Goal: Transaction & Acquisition: Purchase product/service

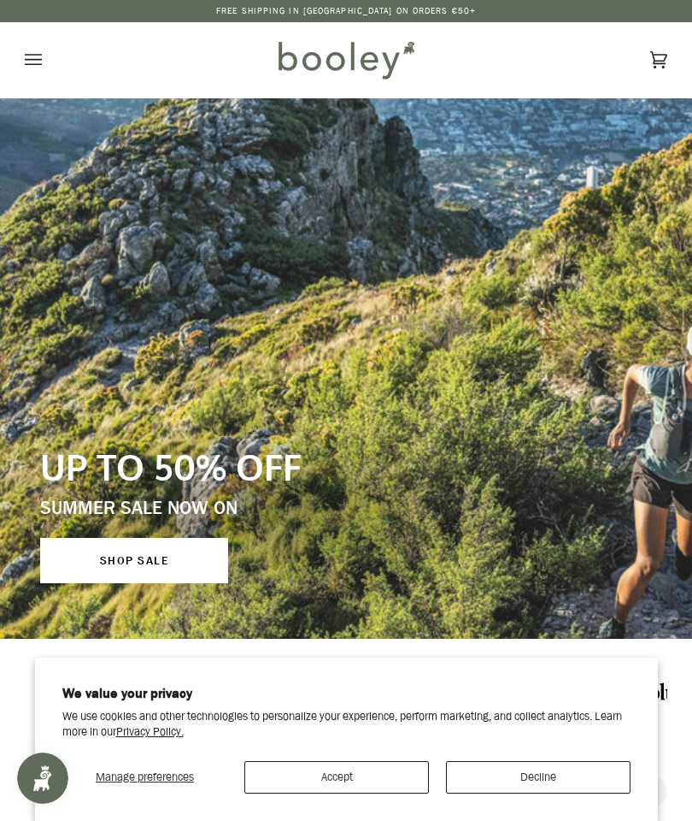
click at [363, 793] on button "Accept" at bounding box center [336, 777] width 185 height 32
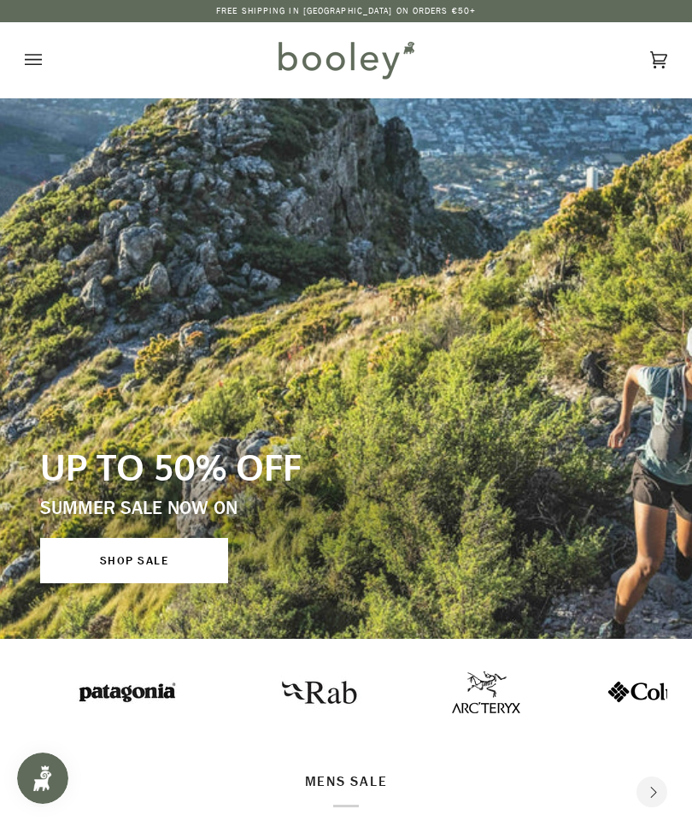
click at [42, 47] on button "Open menu" at bounding box center [50, 59] width 51 height 75
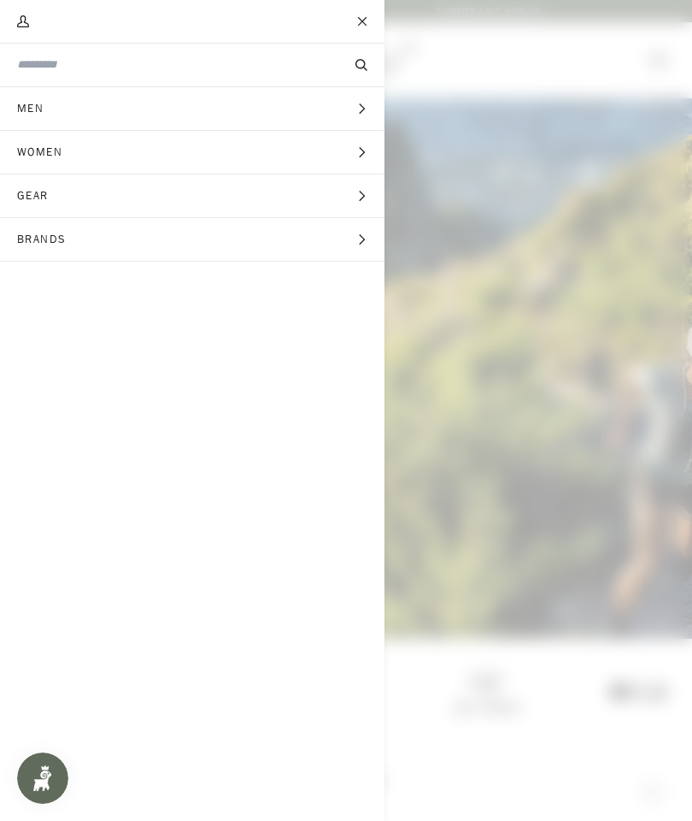
click at [349, 103] on button "Men Expand menu" at bounding box center [192, 109] width 385 height 44
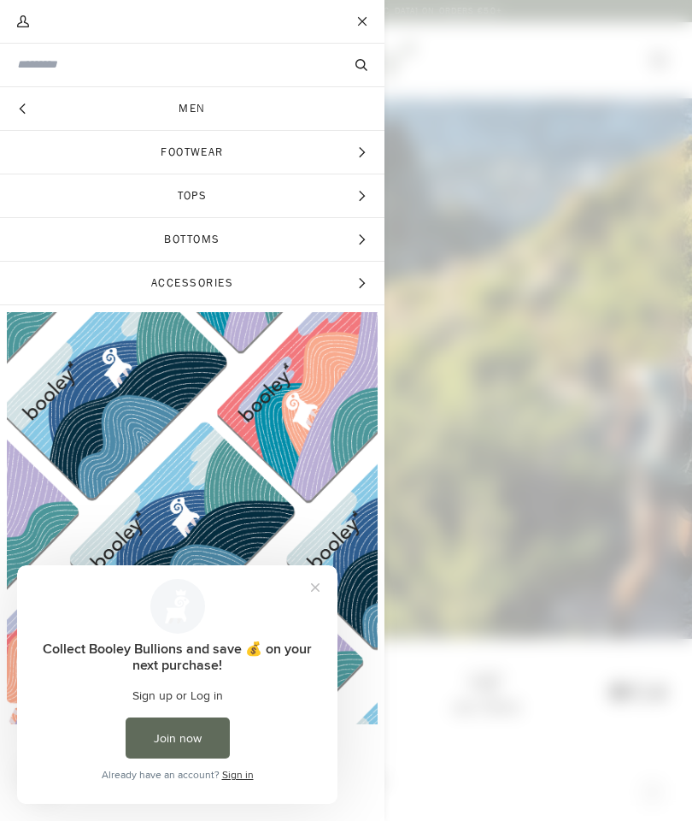
click at [322, 573] on button "Close prompt" at bounding box center [315, 587] width 31 height 31
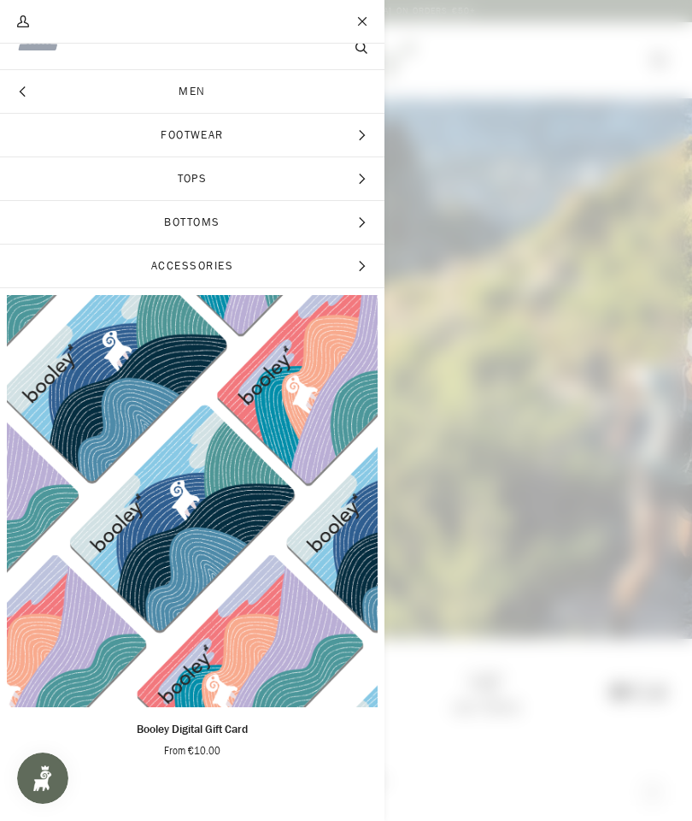
scroll to position [15, 0]
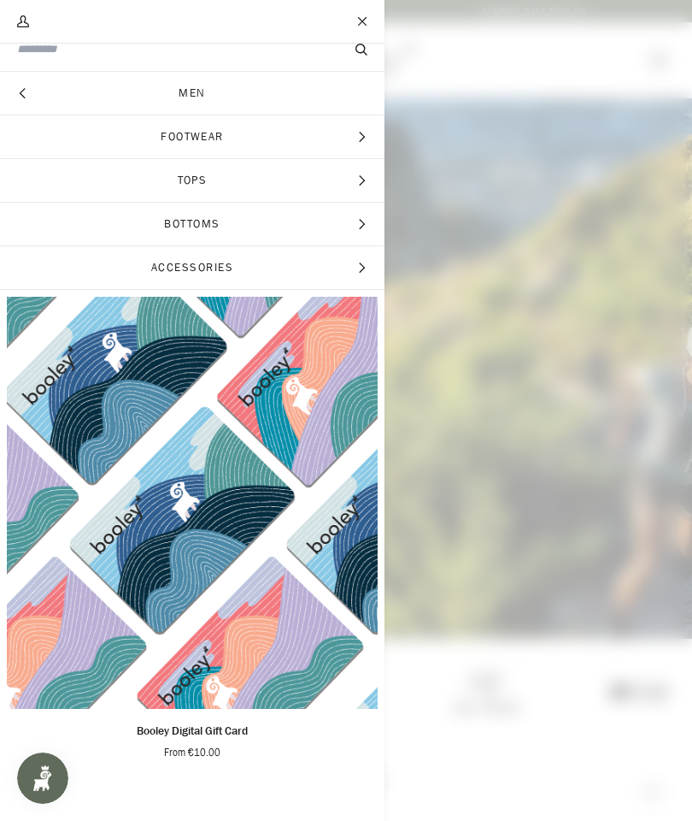
click at [356, 179] on icon "Main menu" at bounding box center [361, 180] width 11 height 11
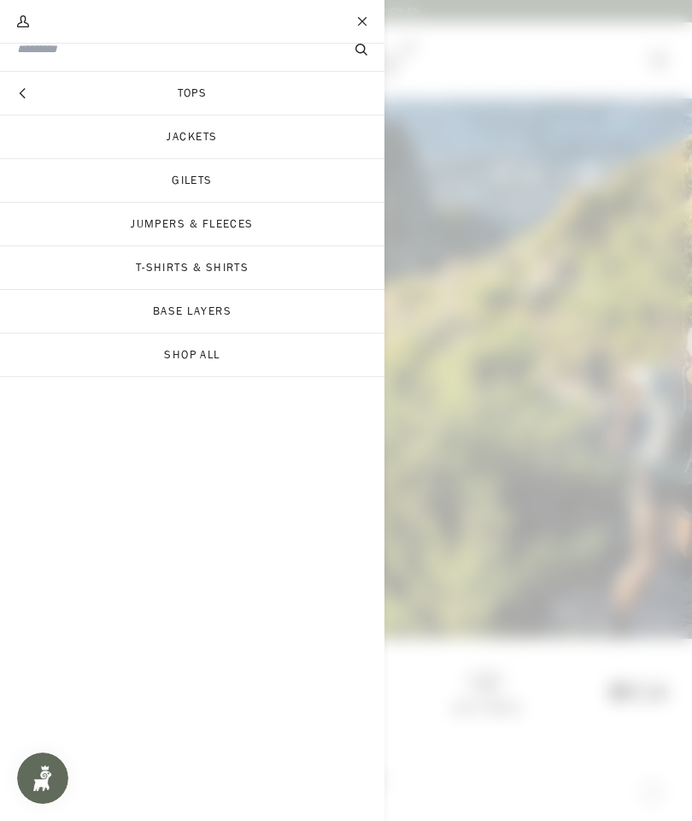
scroll to position [0, 0]
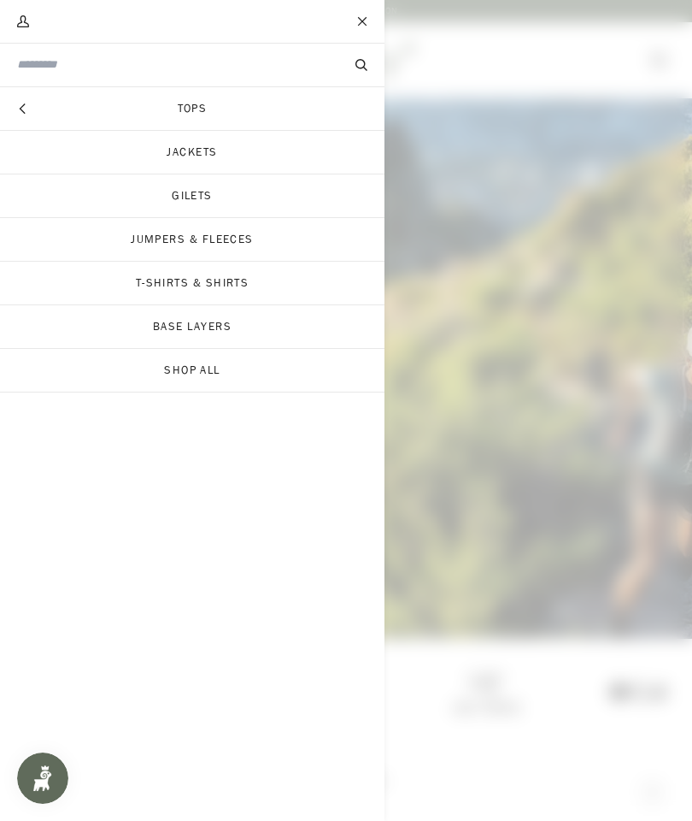
click at [327, 148] on link "Jackets" at bounding box center [192, 152] width 385 height 43
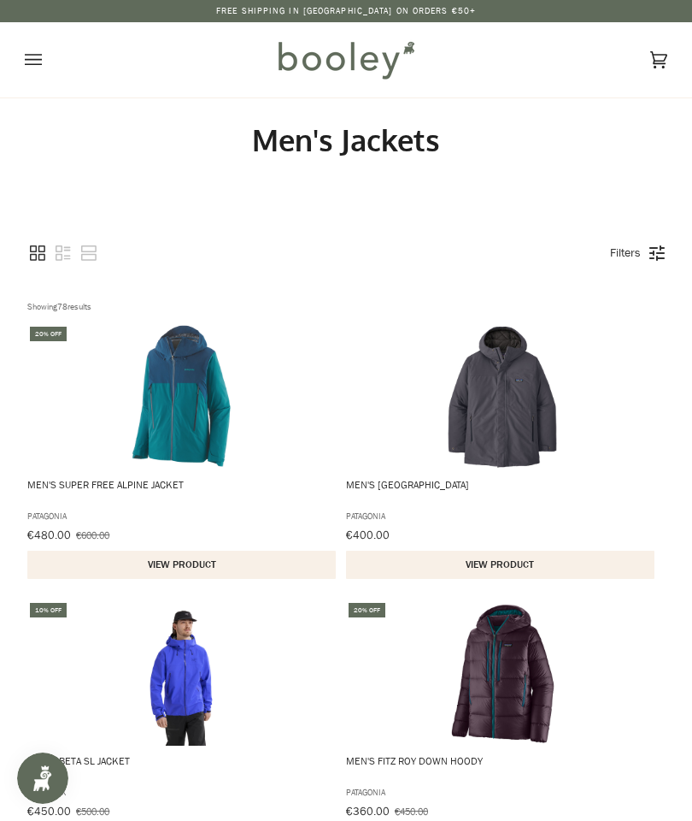
click at [662, 251] on div "Filters" at bounding box center [633, 253] width 63 height 21
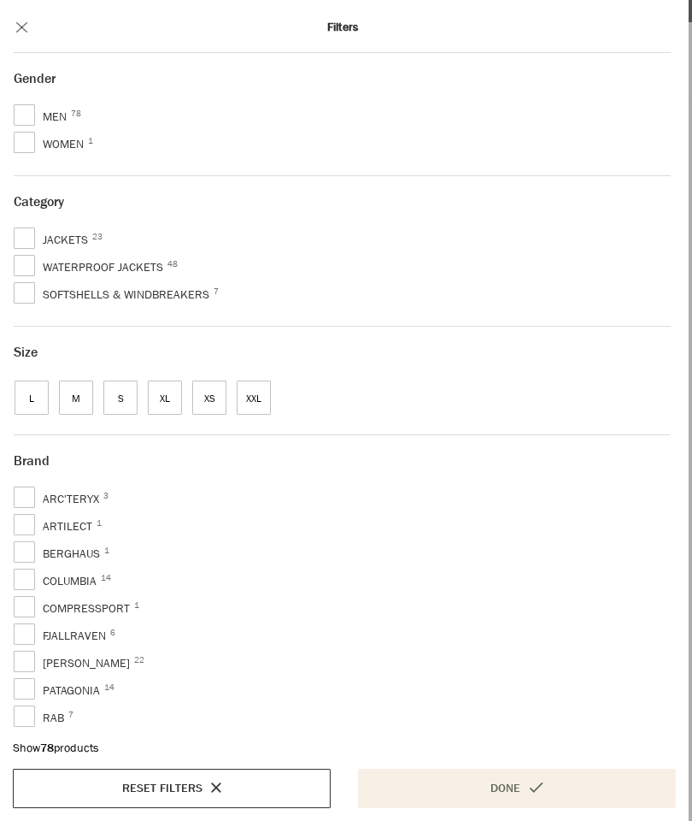
click at [130, 404] on span "S" at bounding box center [120, 397] width 34 height 34
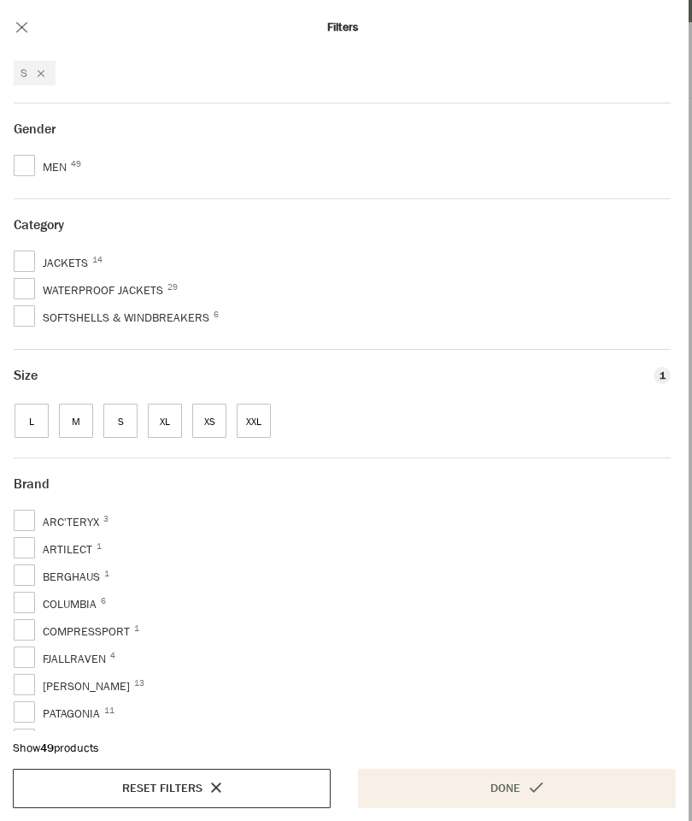
click at [32, 262] on span "Jackets 14" at bounding box center [55, 263] width 83 height 21
click at [32, 287] on span "Waterproof Jackets 29" at bounding box center [93, 290] width 158 height 21
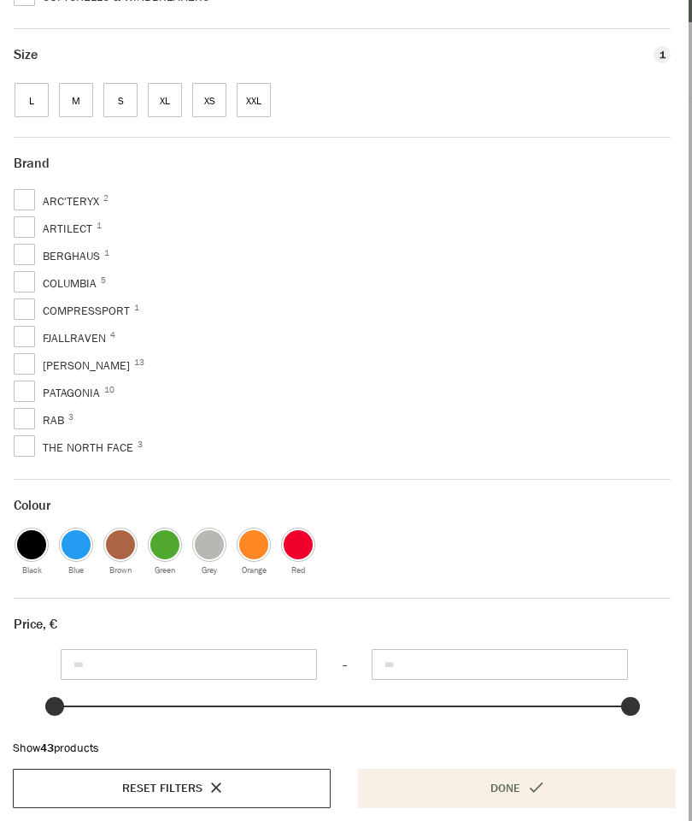
scroll to position [334, 0]
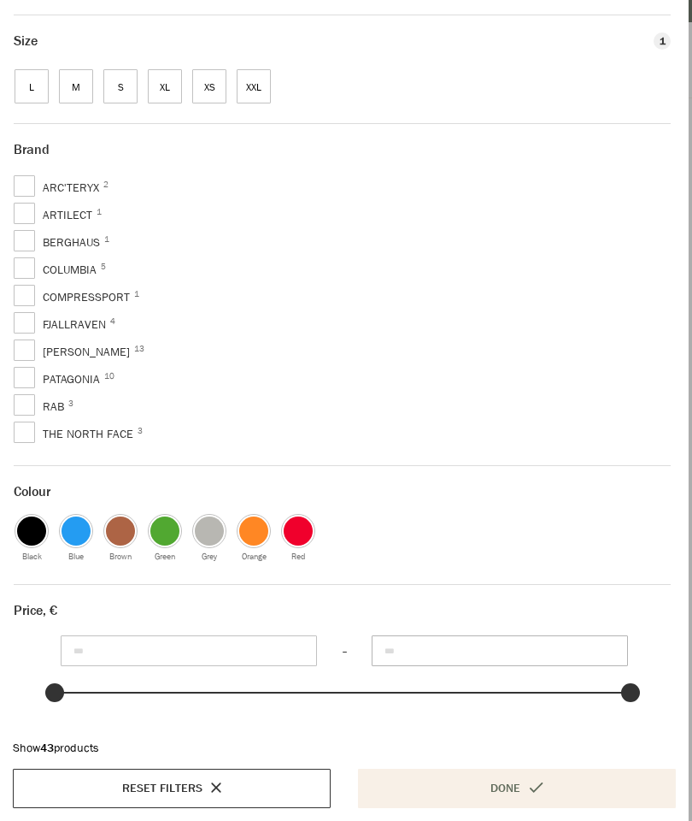
click at [443, 644] on input "***" at bounding box center [500, 650] width 256 height 31
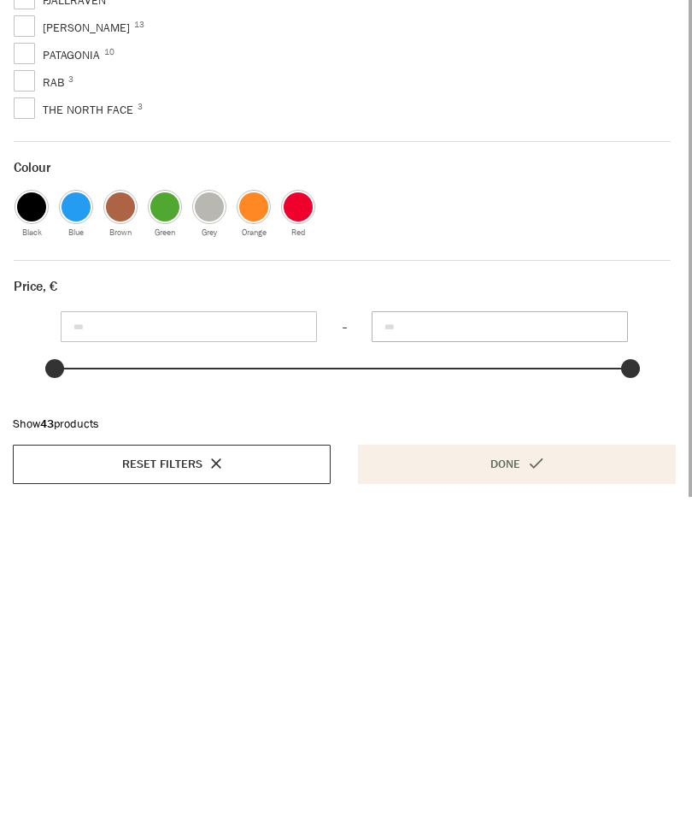
click at [455, 635] on input "******" at bounding box center [500, 650] width 256 height 31
type input "***"
click at [507, 768] on button "Done" at bounding box center [517, 787] width 318 height 39
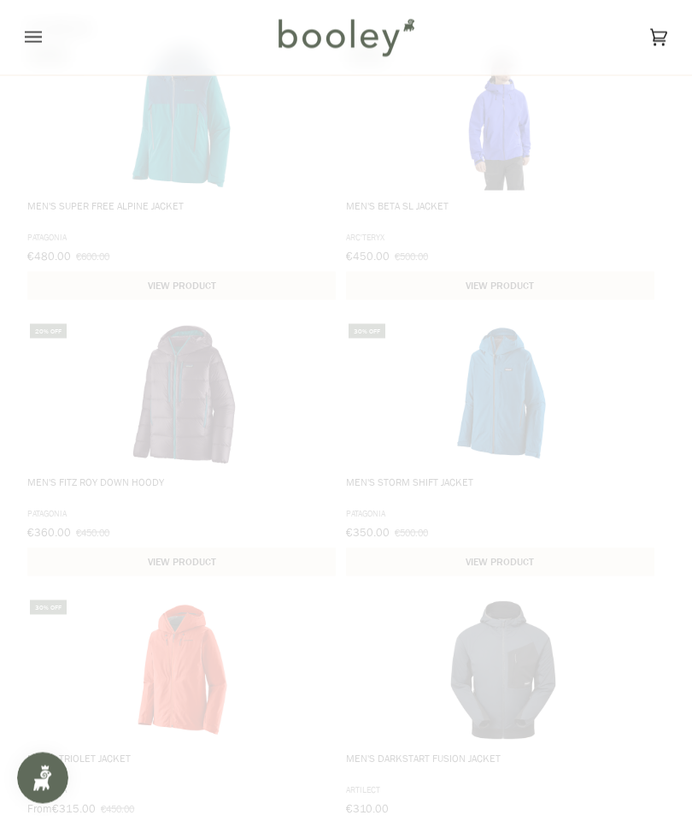
scroll to position [108, 0]
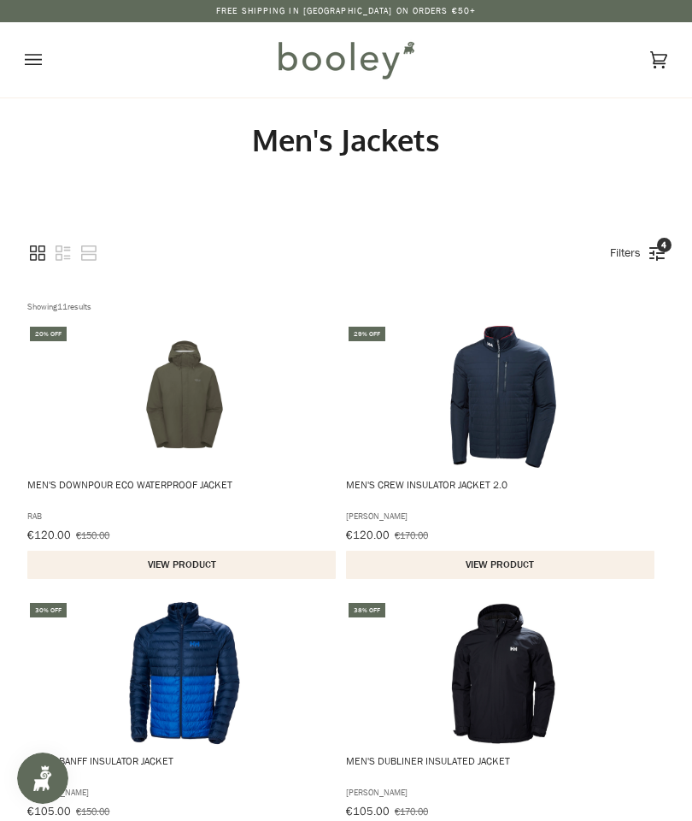
click at [62, 251] on icon "View list mode" at bounding box center [63, 252] width 15 height 15
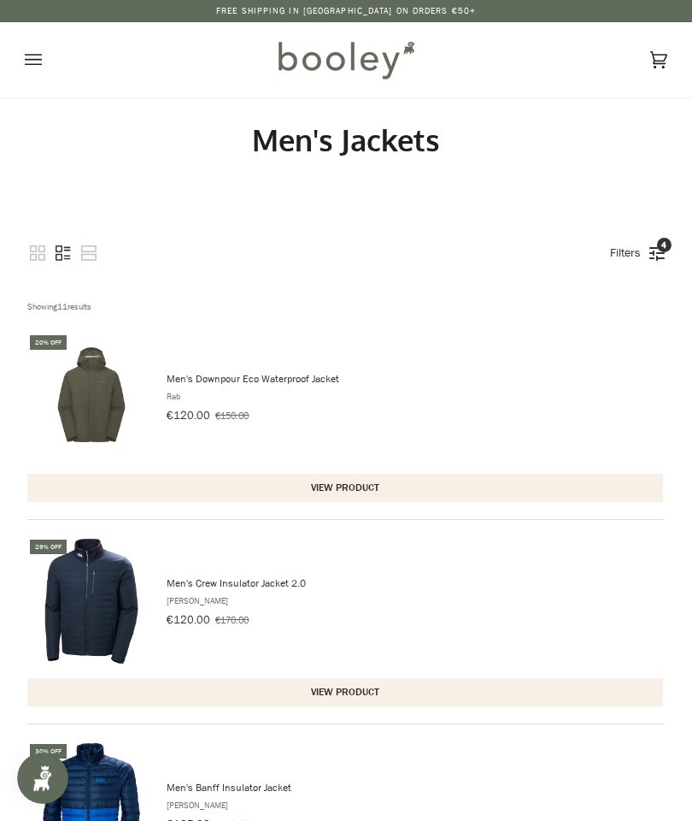
click at [646, 243] on link "Filters 4" at bounding box center [626, 252] width 48 height 29
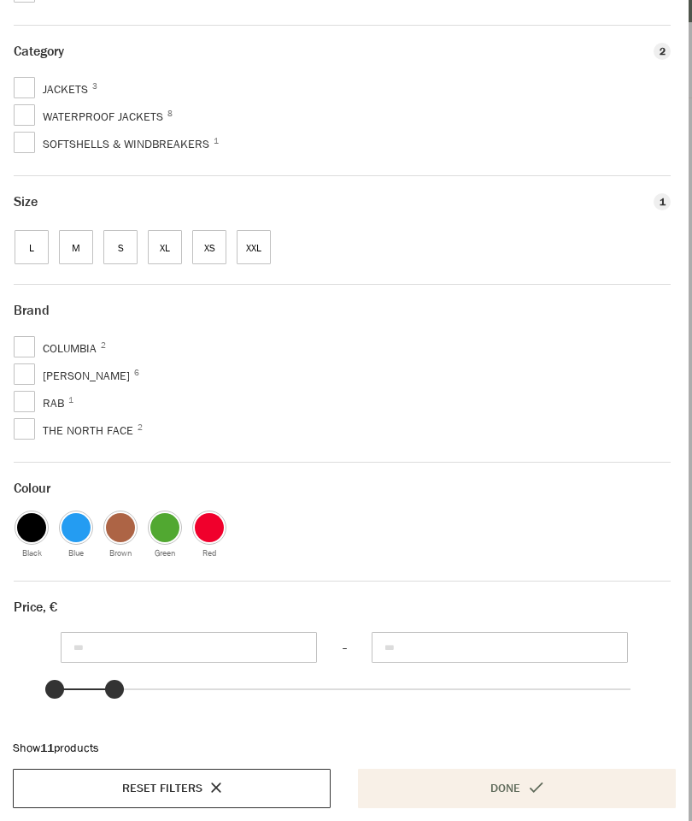
scroll to position [176, 0]
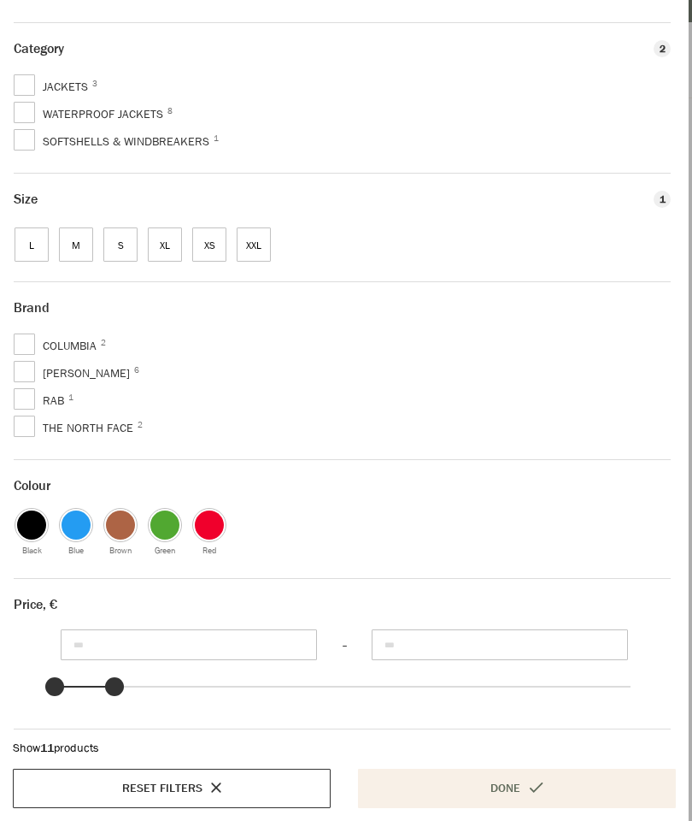
click at [14, 410] on span "Rab 1" at bounding box center [43, 401] width 59 height 21
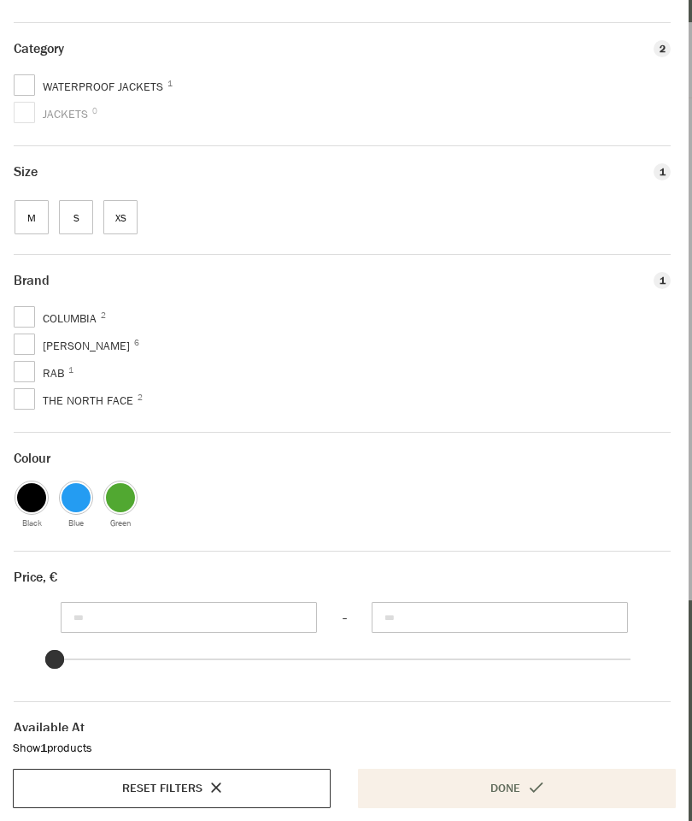
click at [496, 780] on button "Done" at bounding box center [517, 787] width 318 height 39
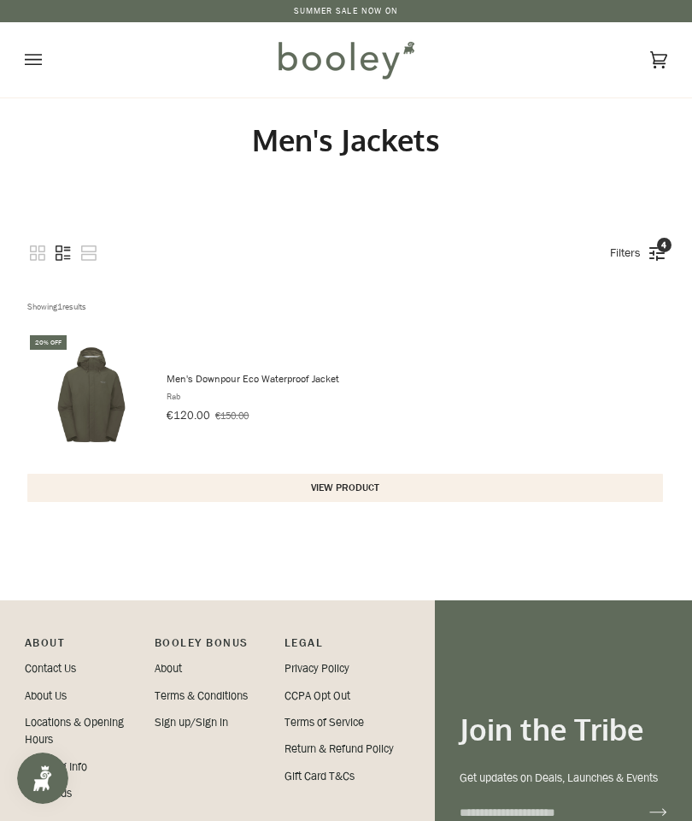
click at [93, 401] on img "Men's Downpour Eco Waterproof Jacket" at bounding box center [91, 396] width 128 height 128
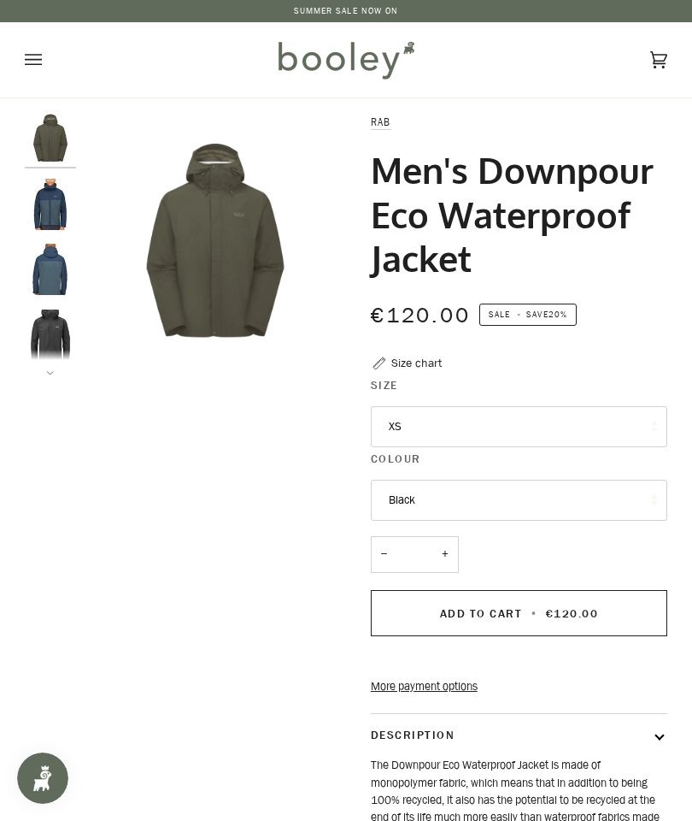
click at [43, 197] on img "Rab Men's Downpour Eco Waterproof Jacket Tempest Blue / Orion Blue - Booley Gal…" at bounding box center [50, 204] width 51 height 51
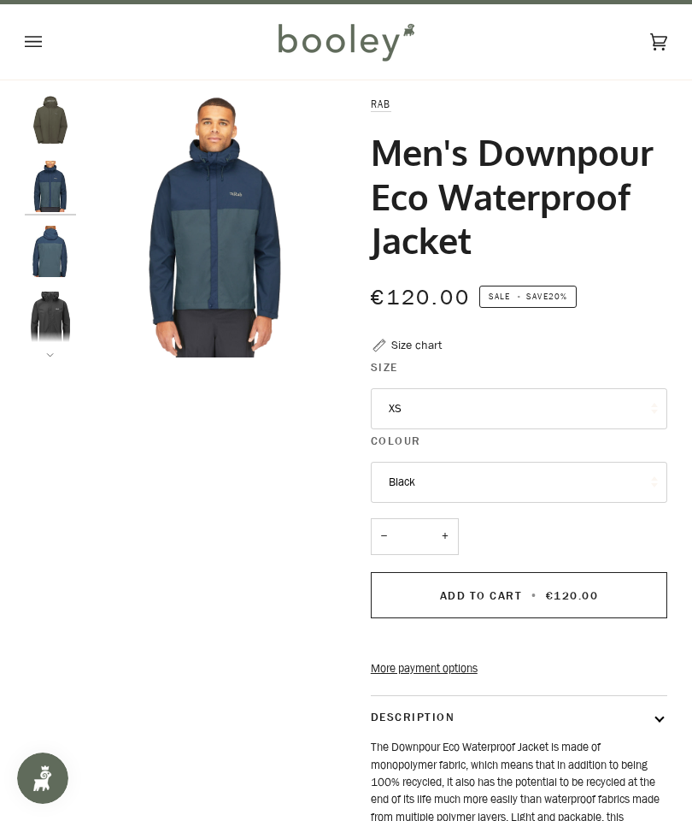
scroll to position [17, 0]
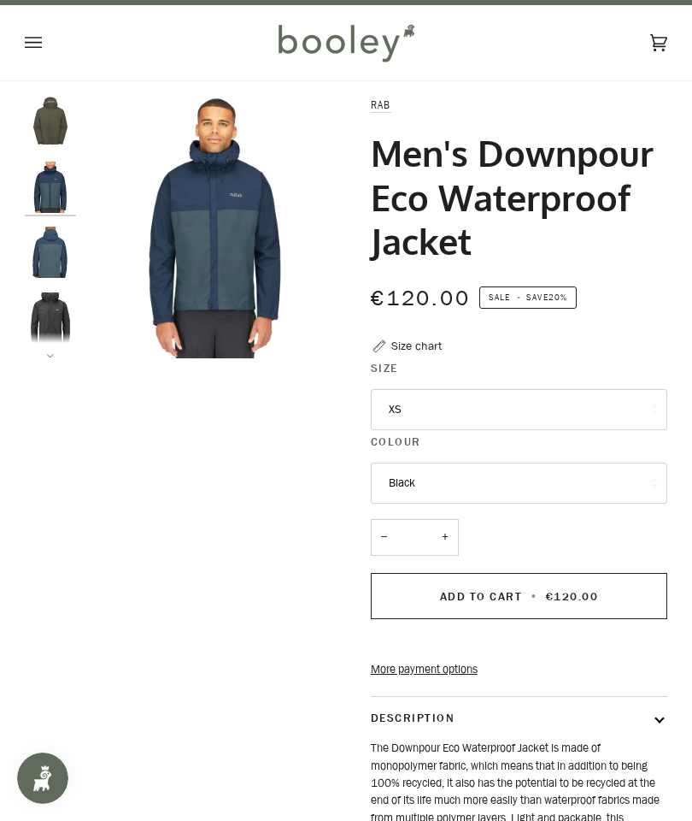
click at [47, 256] on img "Rab Men's Downpour Eco Waterproof Jacket Tempest Blue / Orion Blue - Booley Gal…" at bounding box center [50, 252] width 51 height 51
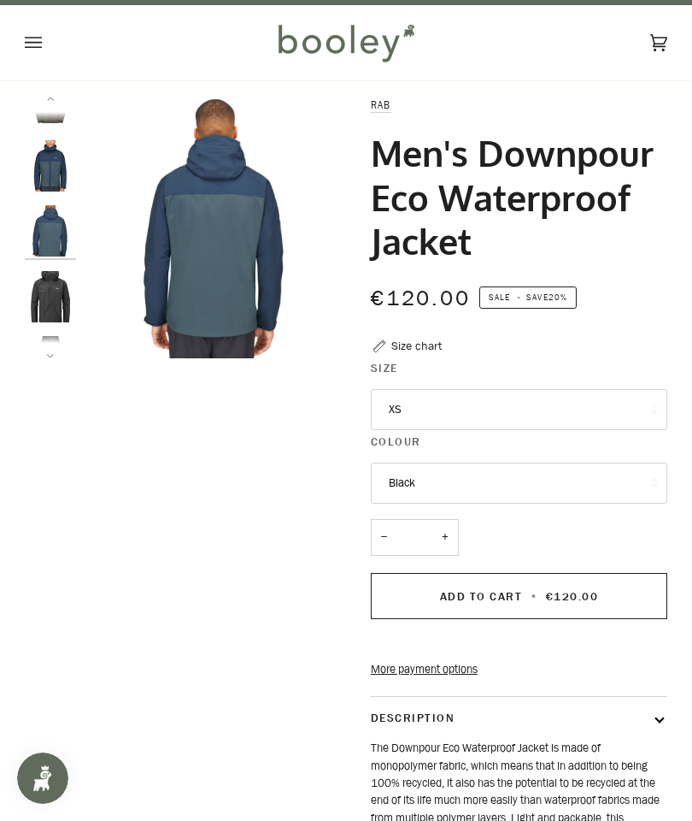
scroll to position [25, 0]
click at [50, 295] on img "Men's Downpour Eco Waterproof Jacket" at bounding box center [50, 293] width 51 height 51
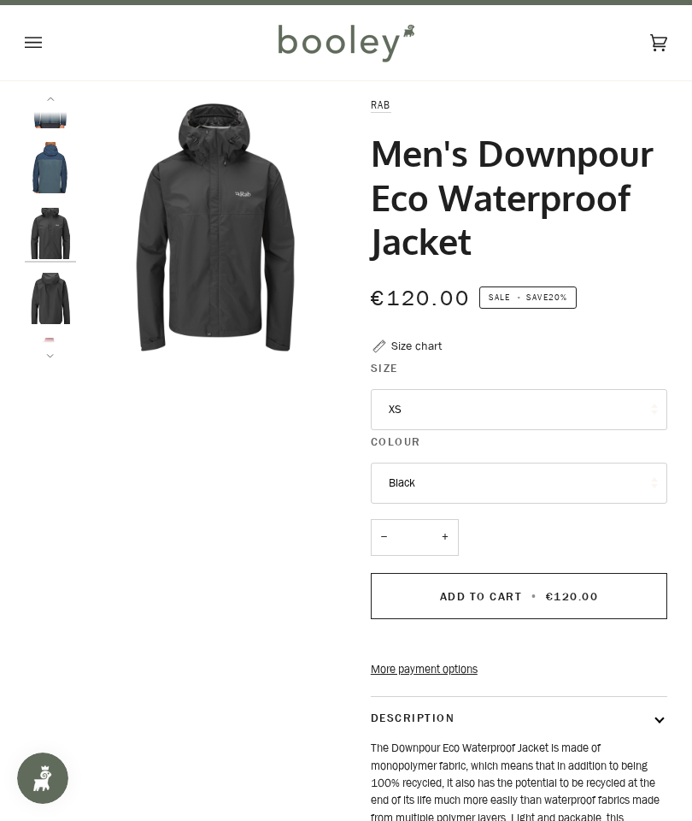
scroll to position [90, 0]
click at [49, 294] on img "Men's Downpour Eco Waterproof Jacket" at bounding box center [50, 293] width 51 height 51
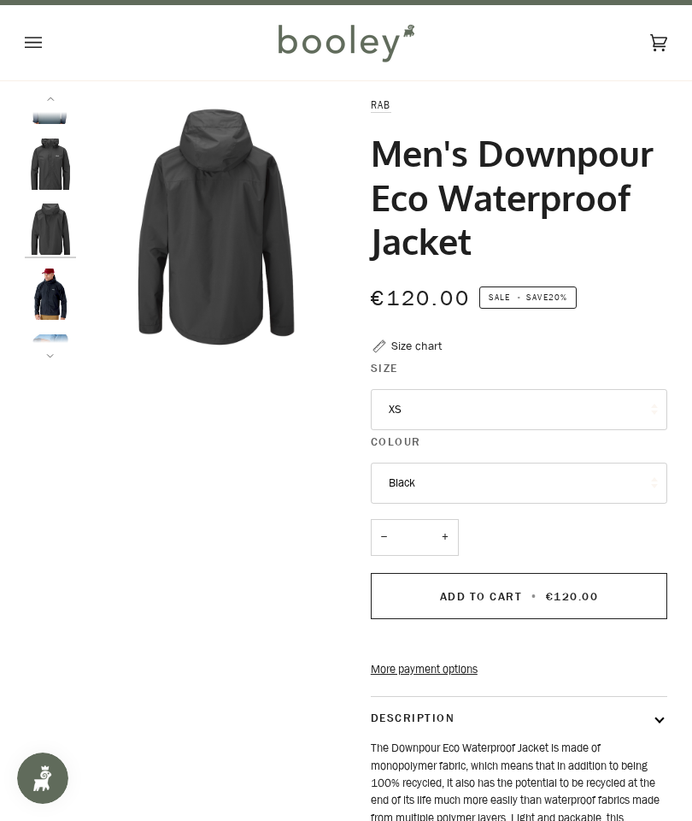
scroll to position [155, 0]
click at [44, 286] on img "Men's Downpour Eco Waterproof Jacket" at bounding box center [50, 293] width 51 height 51
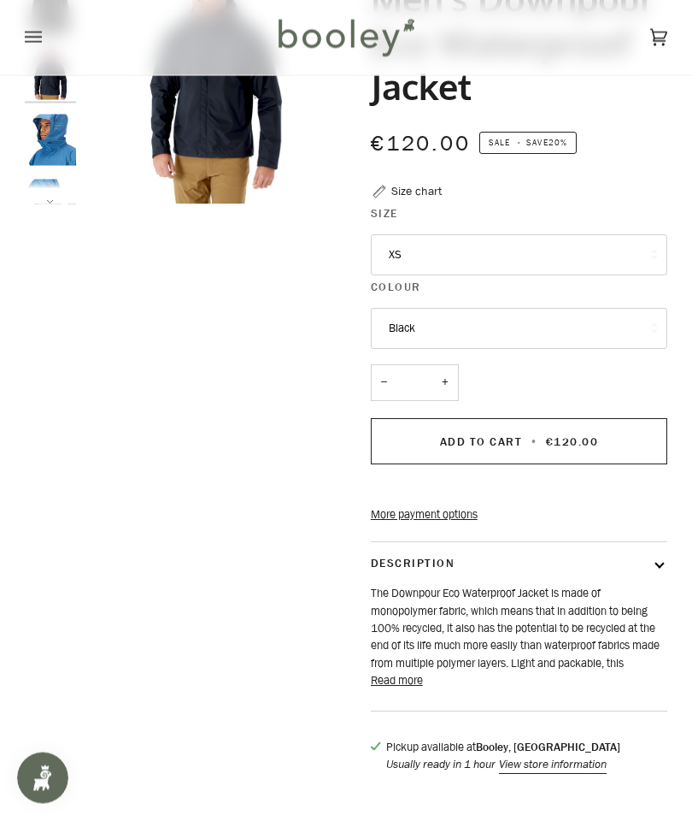
scroll to position [183, 0]
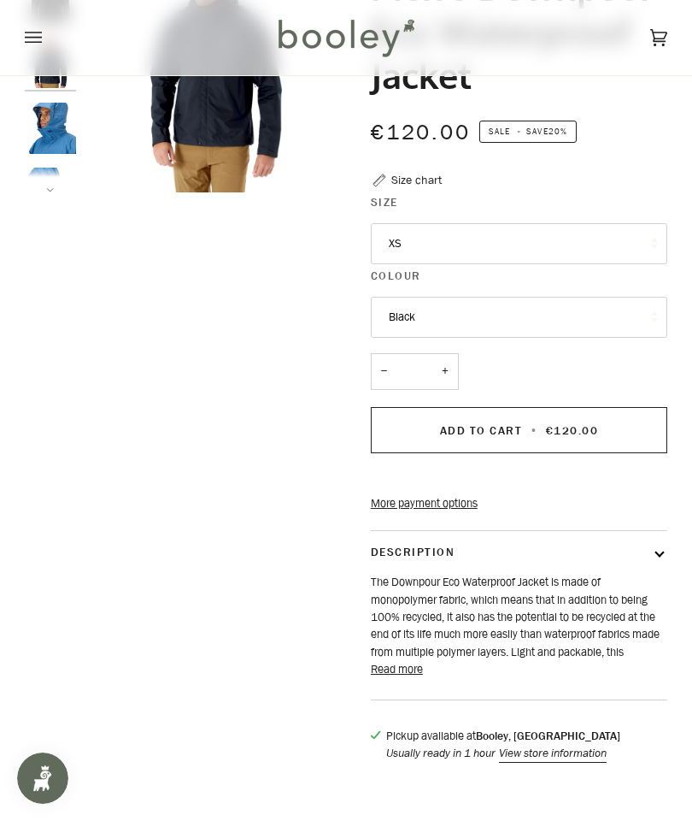
click at [405, 678] on button "Read more" at bounding box center [397, 669] width 52 height 17
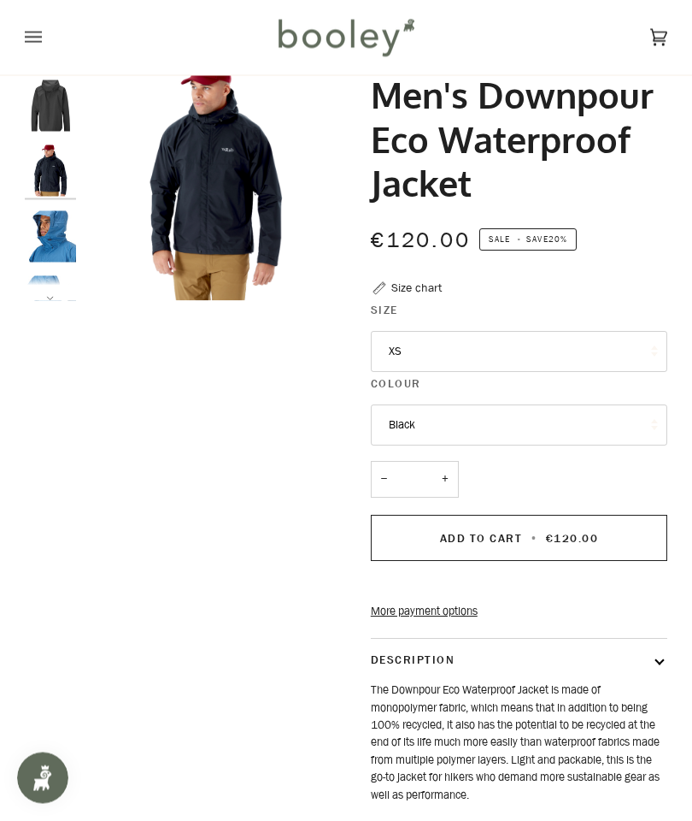
scroll to position [0, 0]
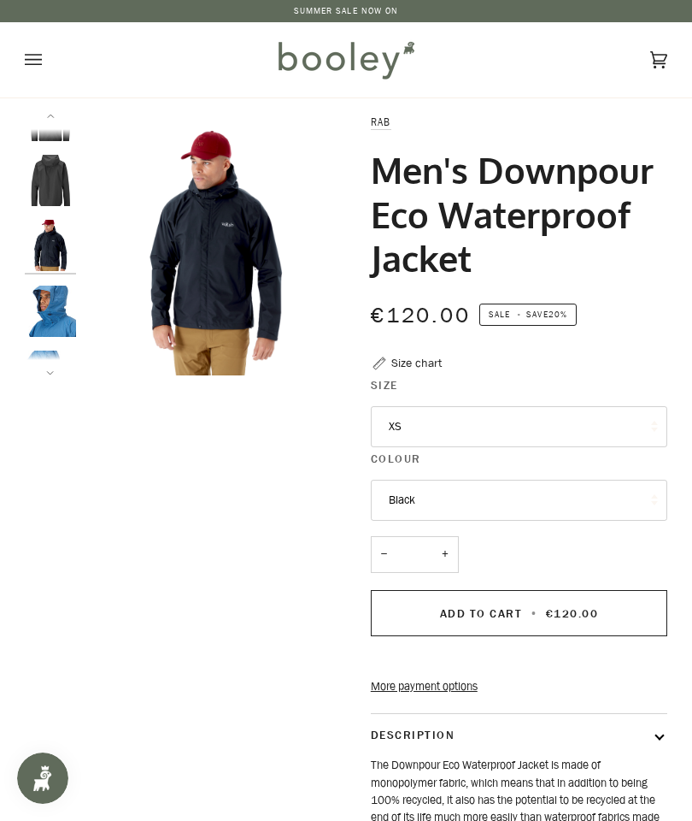
click at [41, 374] on button "Next" at bounding box center [50, 363] width 51 height 26
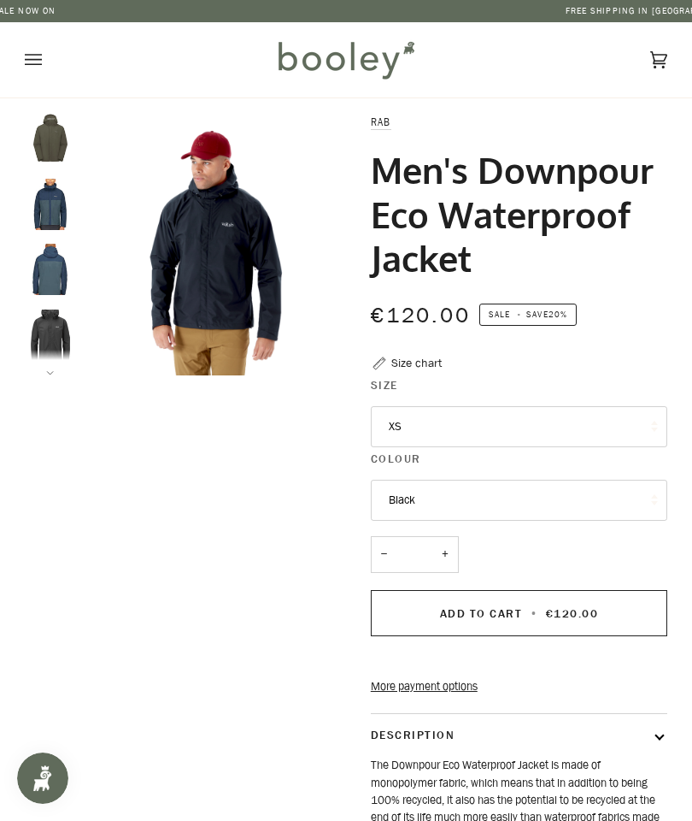
click at [63, 331] on img "Men's Downpour Eco Waterproof Jacket" at bounding box center [50, 334] width 51 height 51
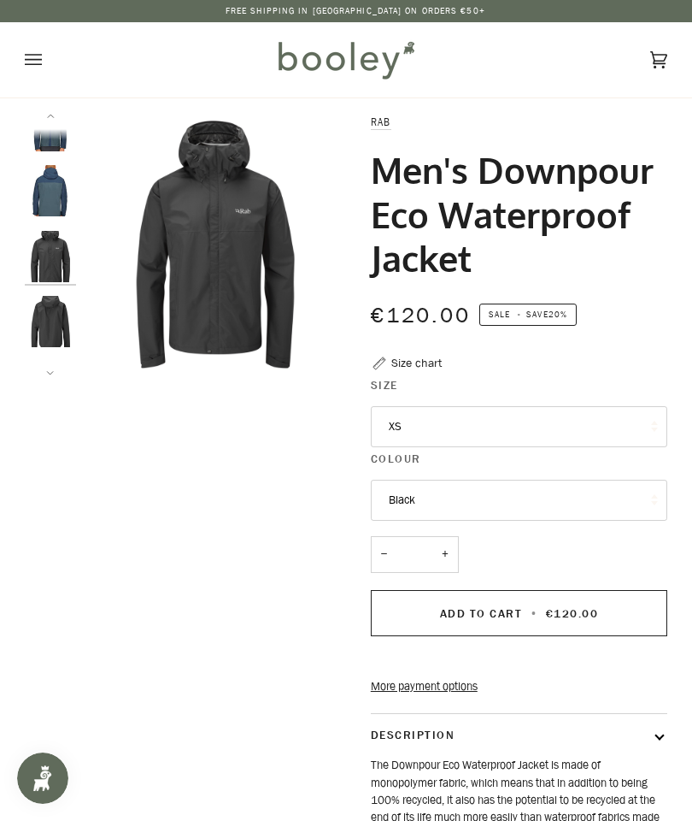
scroll to position [90, 0]
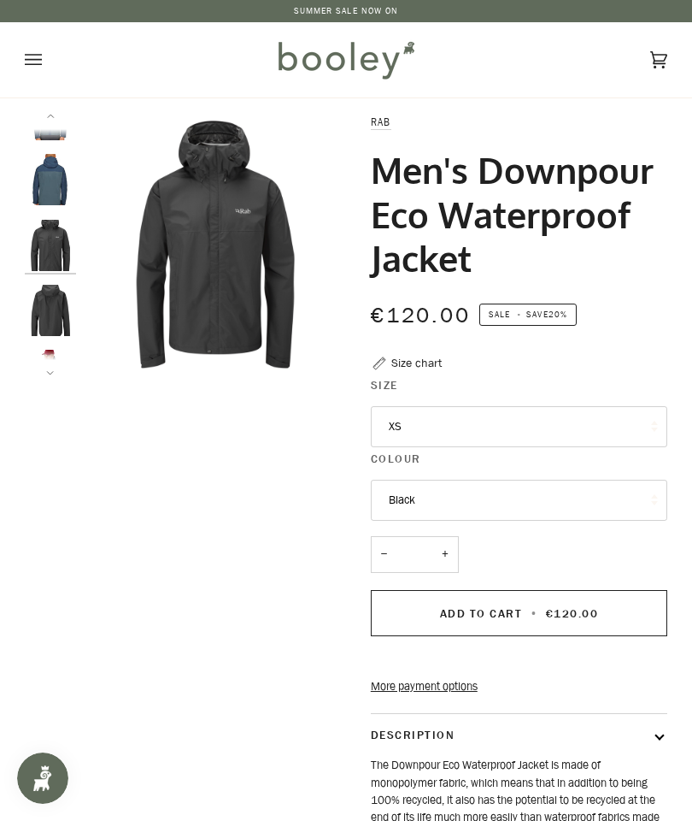
click at [415, 815] on p "The Downpour Eco Waterproof Jacket is made of monopolymer fabric , which means …" at bounding box center [519, 817] width 297 height 122
click at [238, 273] on img "Men's Downpour Eco Waterproof Jacket" at bounding box center [216, 245] width 262 height 262
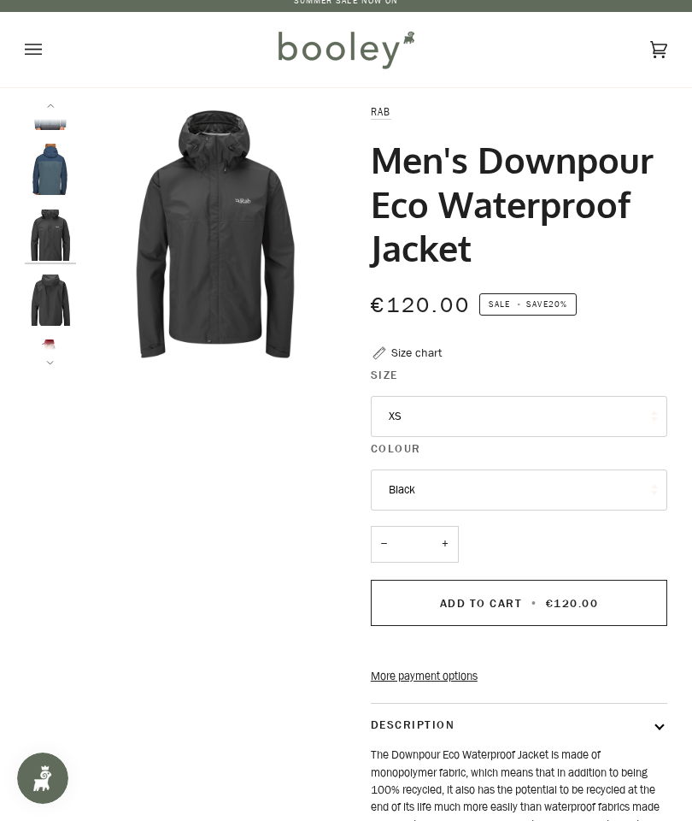
click at [60, 165] on img "Rab Men's Downpour Eco Waterproof Jacket Tempest Blue / Orion Blue - Booley Gal…" at bounding box center [50, 169] width 51 height 51
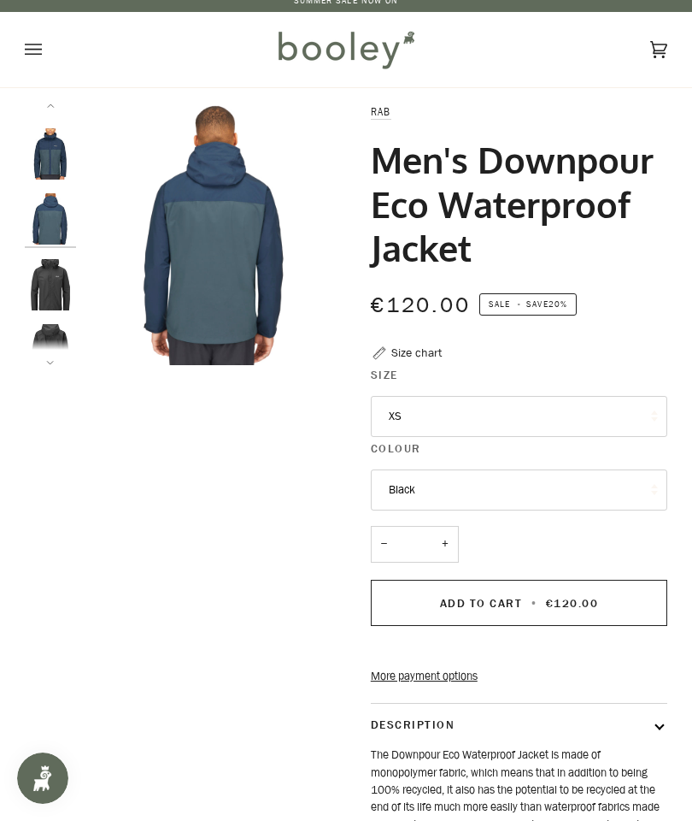
scroll to position [25, 0]
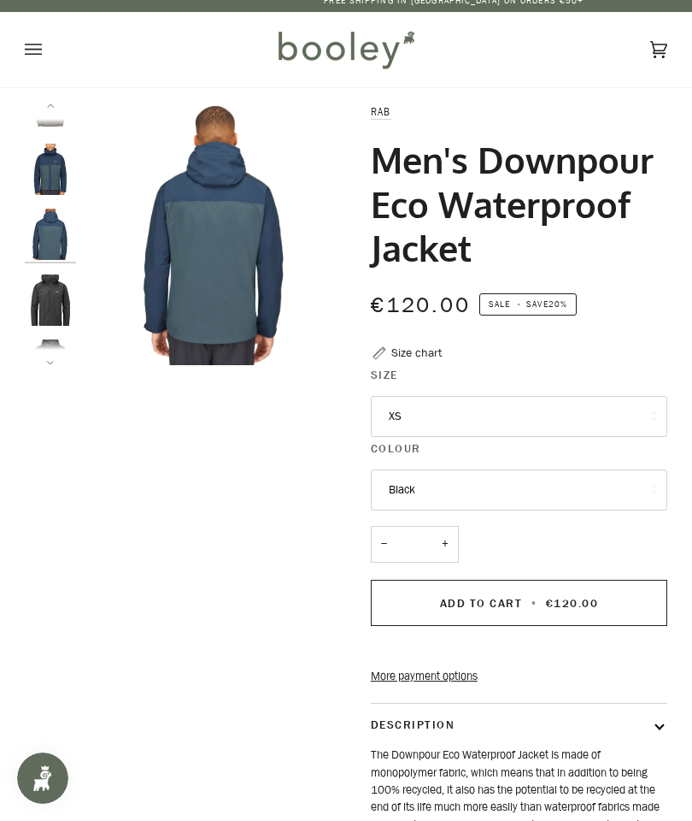
click at [56, 305] on img "Men's Downpour Eco Waterproof Jacket" at bounding box center [50, 299] width 51 height 51
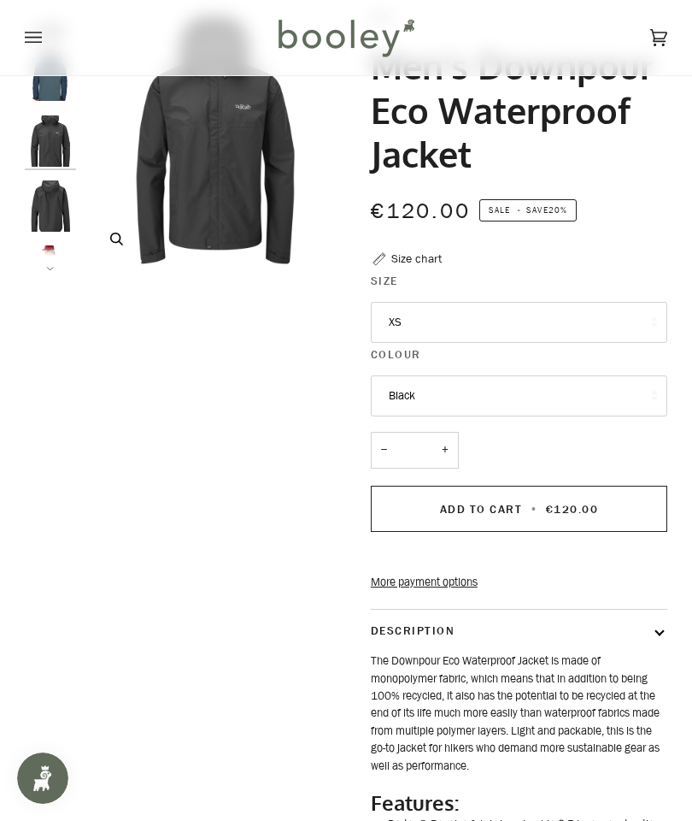
scroll to position [99, 0]
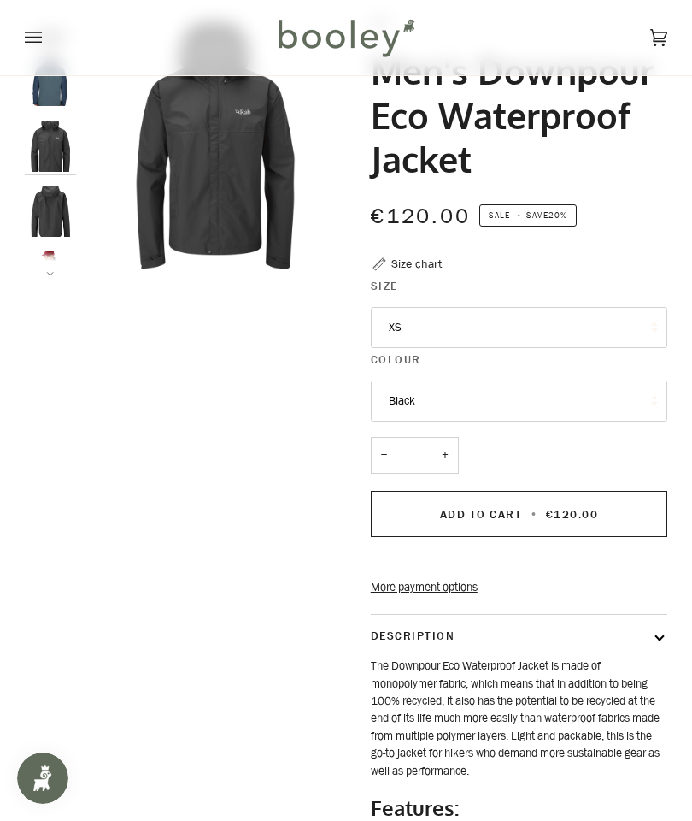
click at [414, 255] on div "Size chart" at bounding box center [416, 264] width 50 height 18
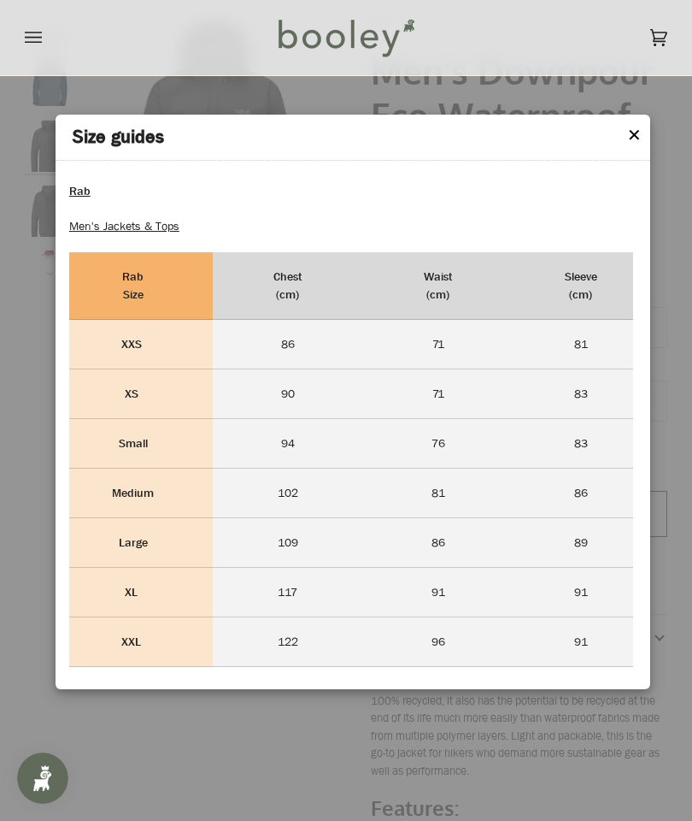
click at [624, 129] on header "Size guides" at bounding box center [354, 138] width 596 height 46
click at [642, 118] on header "Size guides" at bounding box center [354, 138] width 596 height 46
click at [641, 130] on button "✕" at bounding box center [634, 136] width 15 height 26
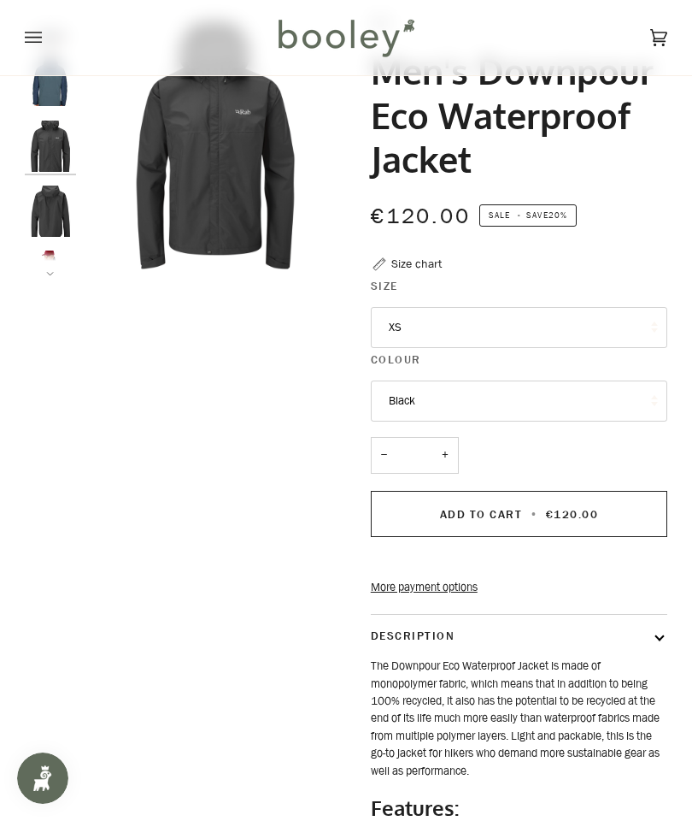
click at [503, 321] on button "XS" at bounding box center [519, 327] width 297 height 41
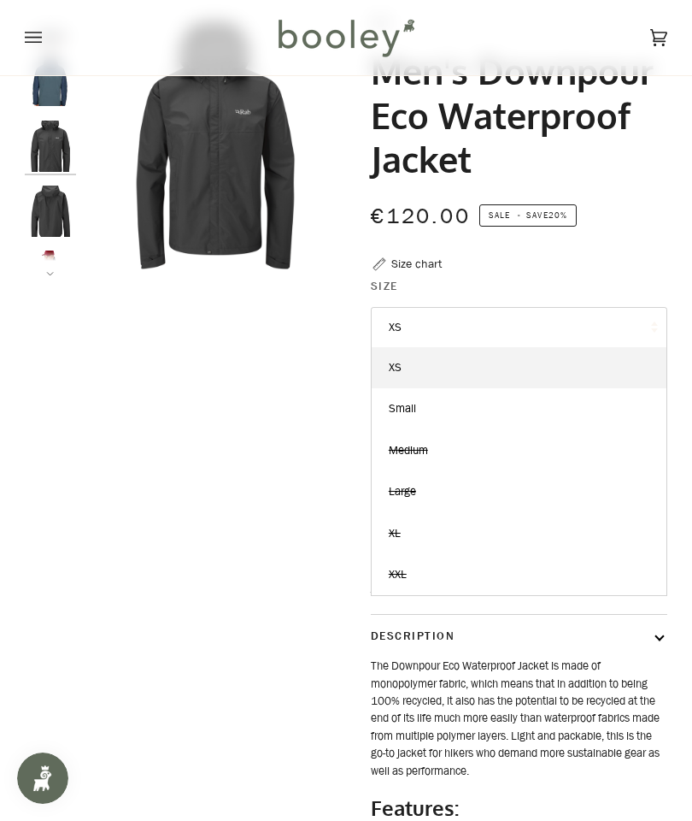
click at [434, 403] on link "Small" at bounding box center [519, 408] width 295 height 41
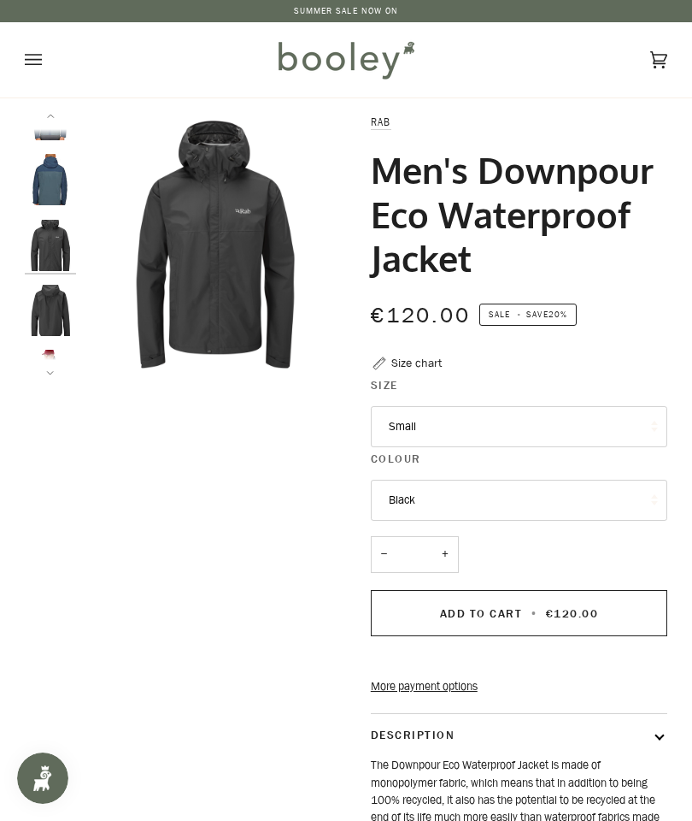
click at [478, 420] on button "Small" at bounding box center [519, 426] width 297 height 41
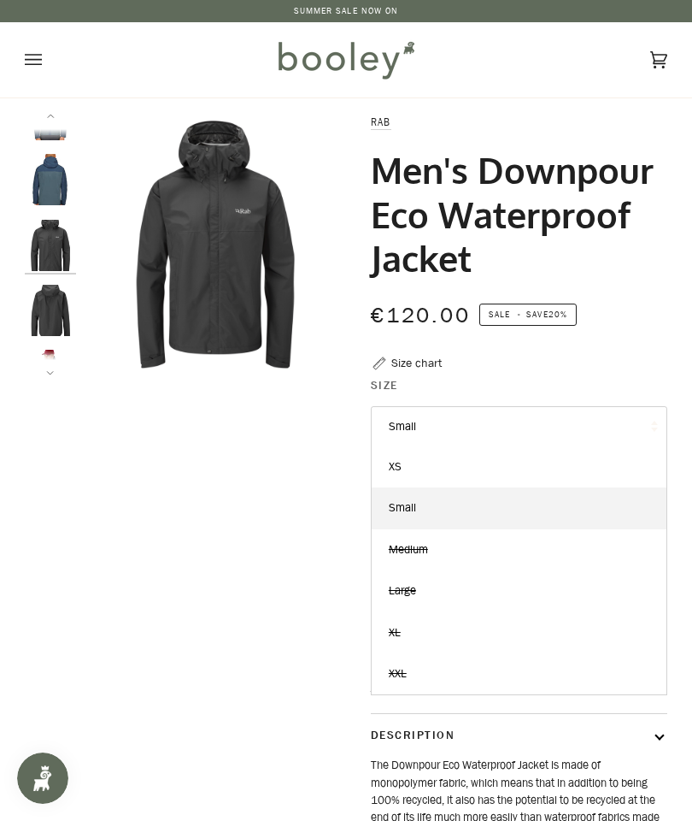
click at [464, 454] on link "XS" at bounding box center [519, 466] width 295 height 41
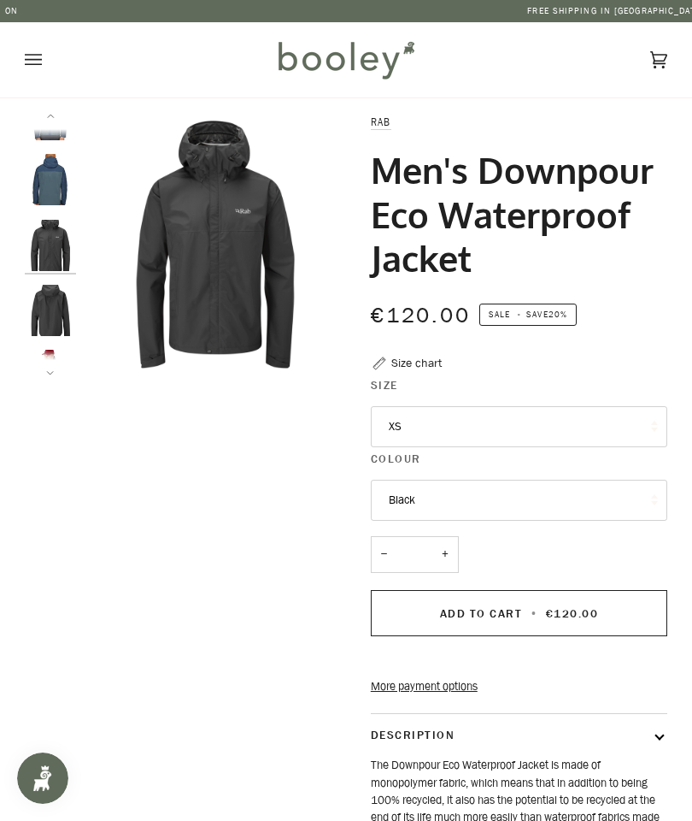
click at [493, 433] on button "XS" at bounding box center [519, 426] width 297 height 41
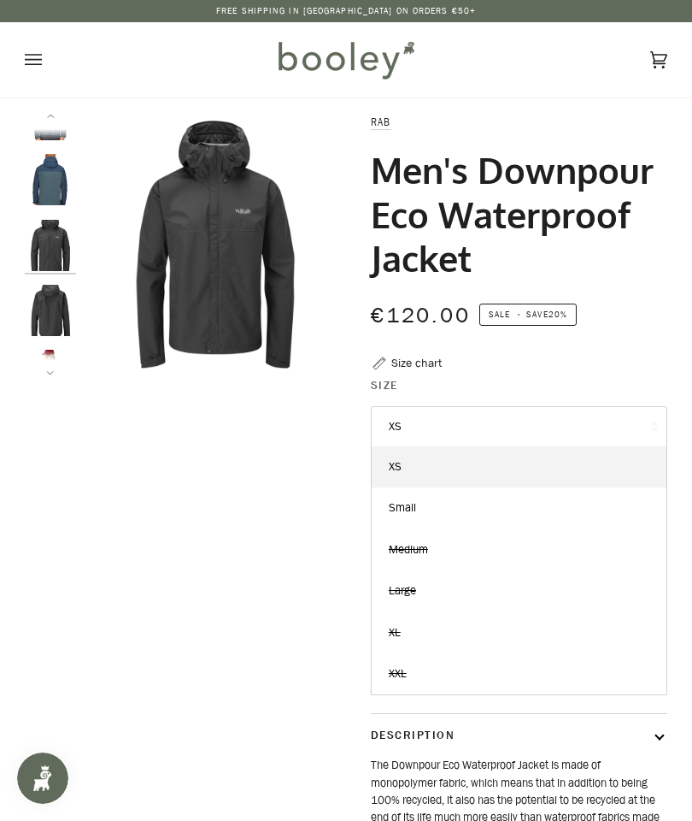
click at [447, 503] on link "Small" at bounding box center [519, 507] width 295 height 41
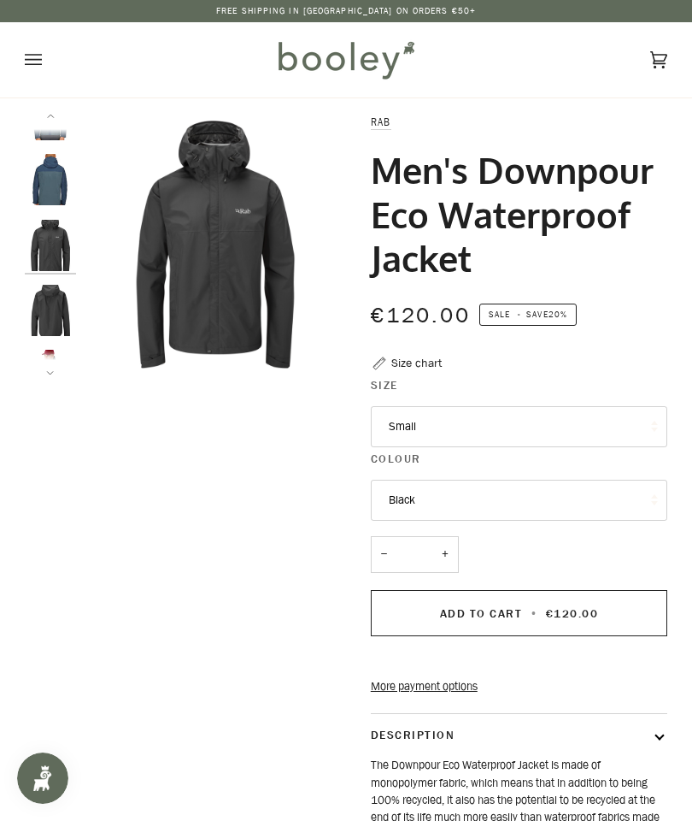
click at [512, 487] on button "Black" at bounding box center [519, 500] width 297 height 41
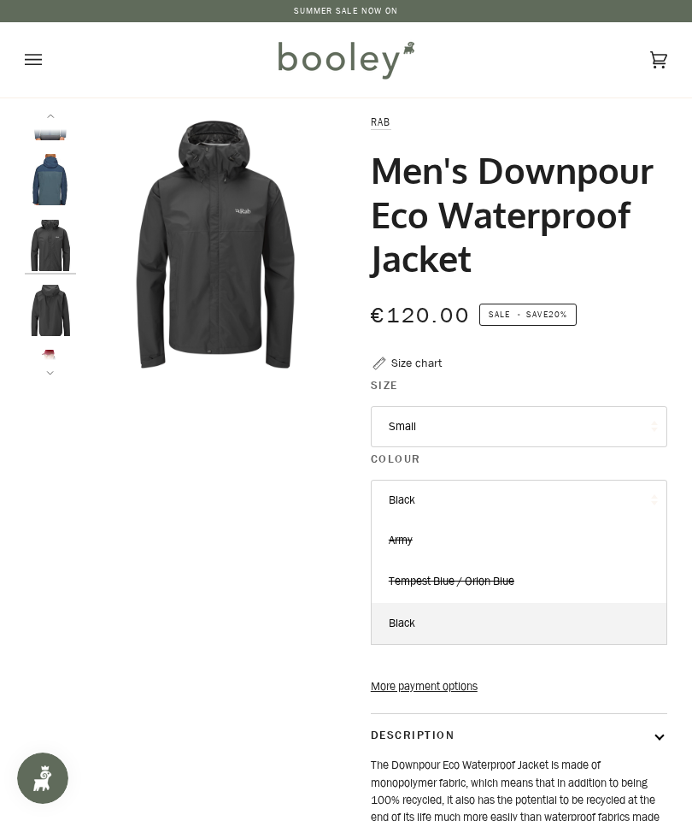
click at [497, 421] on button "Small" at bounding box center [519, 426] width 297 height 41
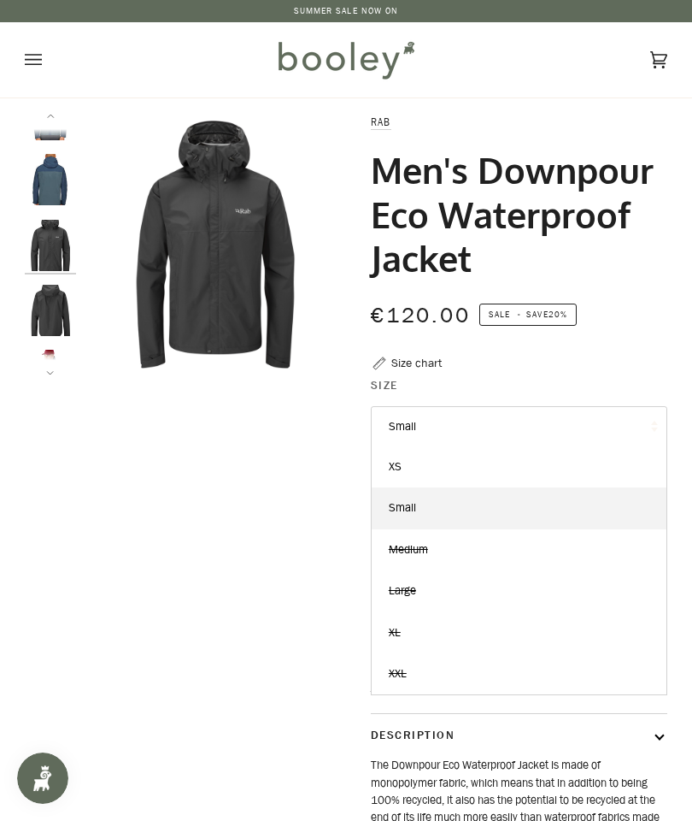
click at [419, 460] on link "XS" at bounding box center [519, 466] width 295 height 41
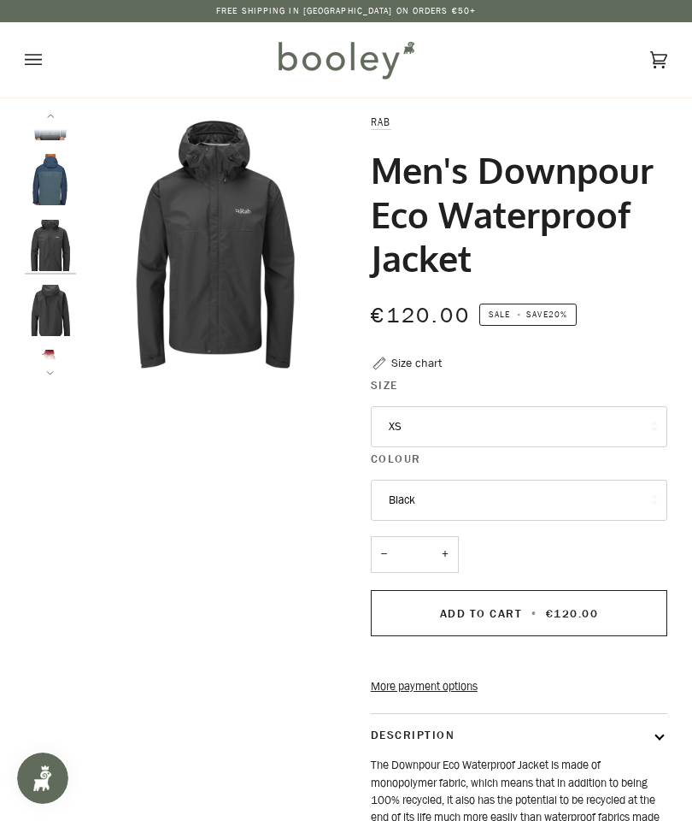
click at [415, 359] on div "Size chart" at bounding box center [416, 363] width 50 height 18
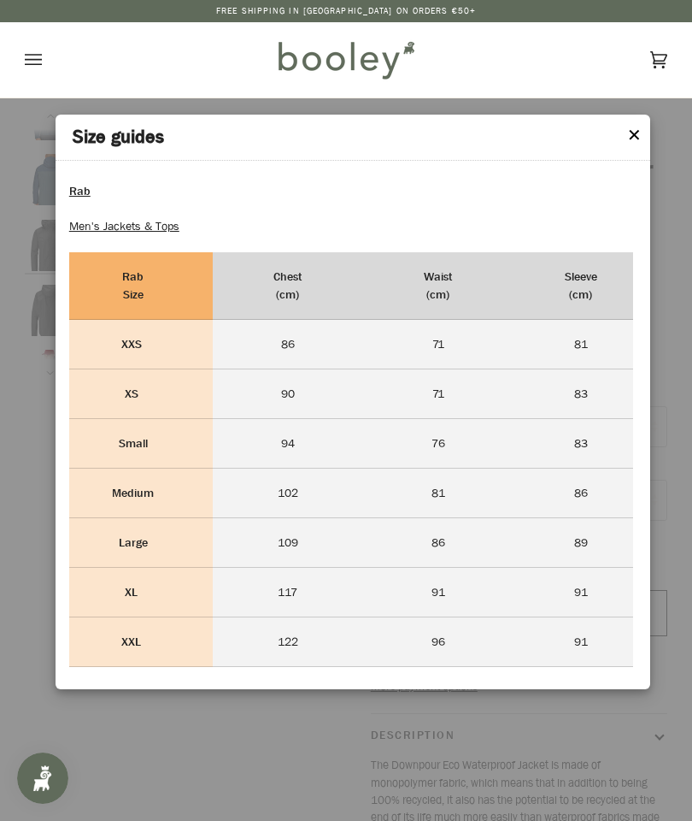
click at [640, 125] on button "✕" at bounding box center [634, 136] width 15 height 26
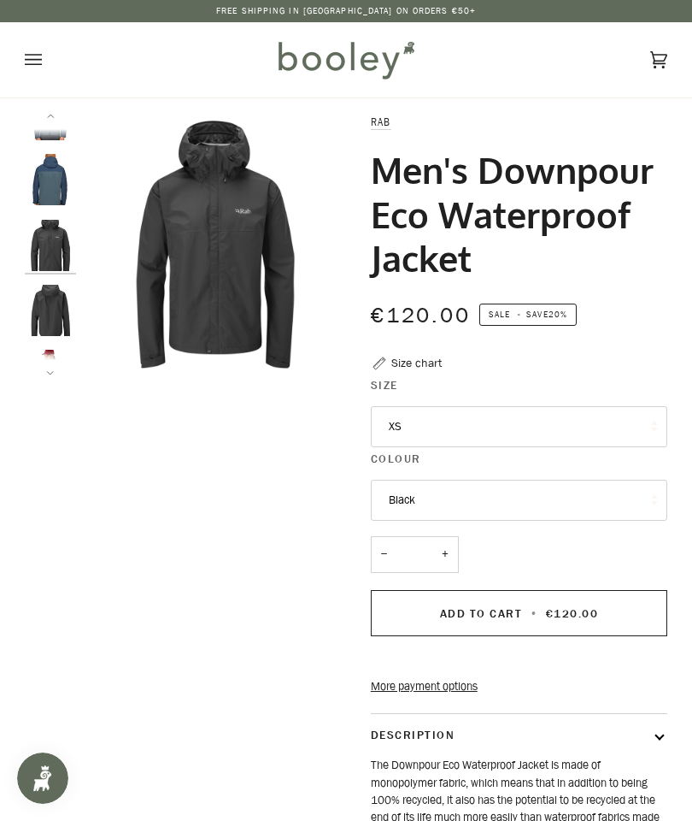
click at [41, 67] on icon "Open menu" at bounding box center [33, 60] width 17 height 26
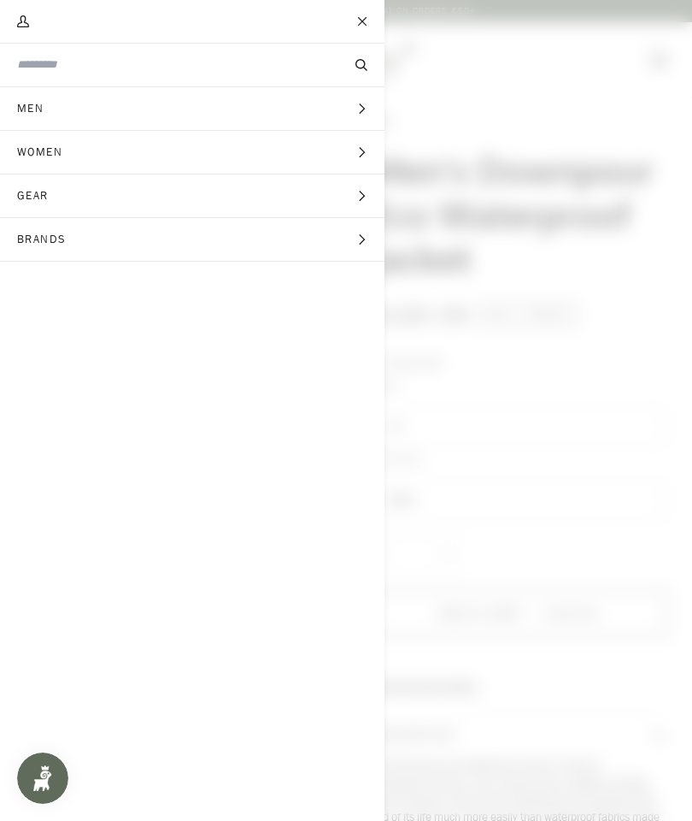
click at [368, 24] on button "Close" at bounding box center [363, 21] width 43 height 43
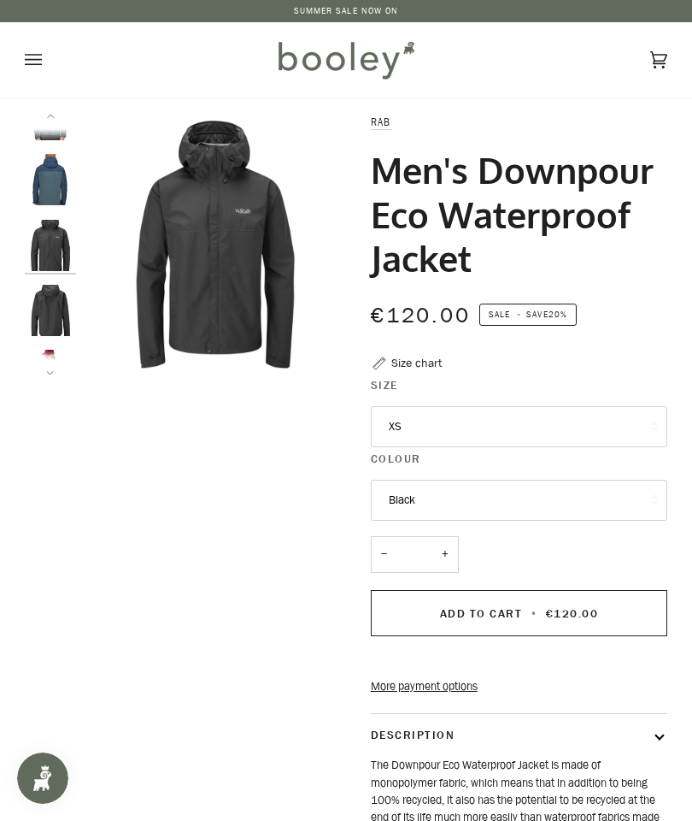
click at [42, 62] on button "Open menu" at bounding box center [50, 59] width 51 height 75
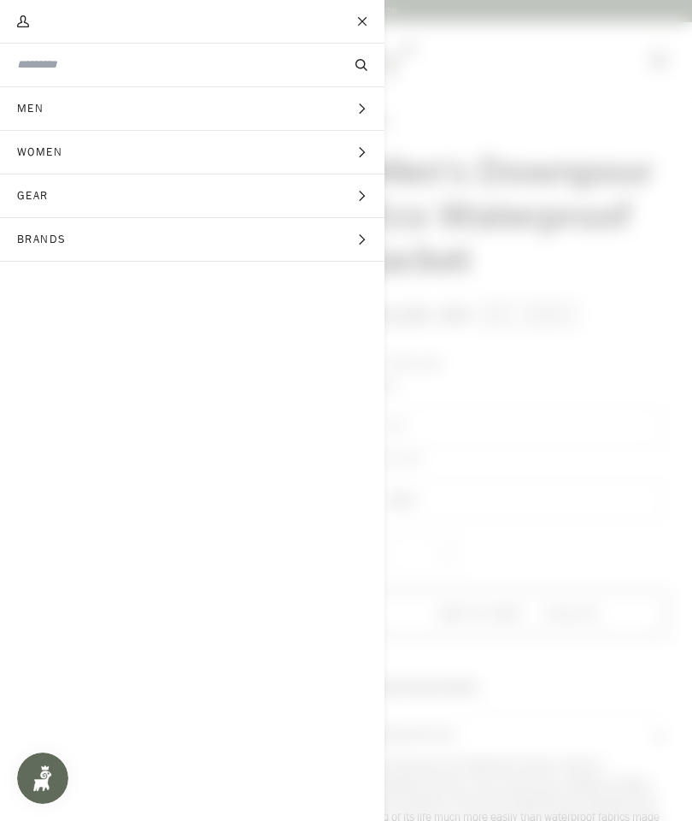
click at [323, 112] on button "Men Expand menu" at bounding box center [192, 109] width 385 height 44
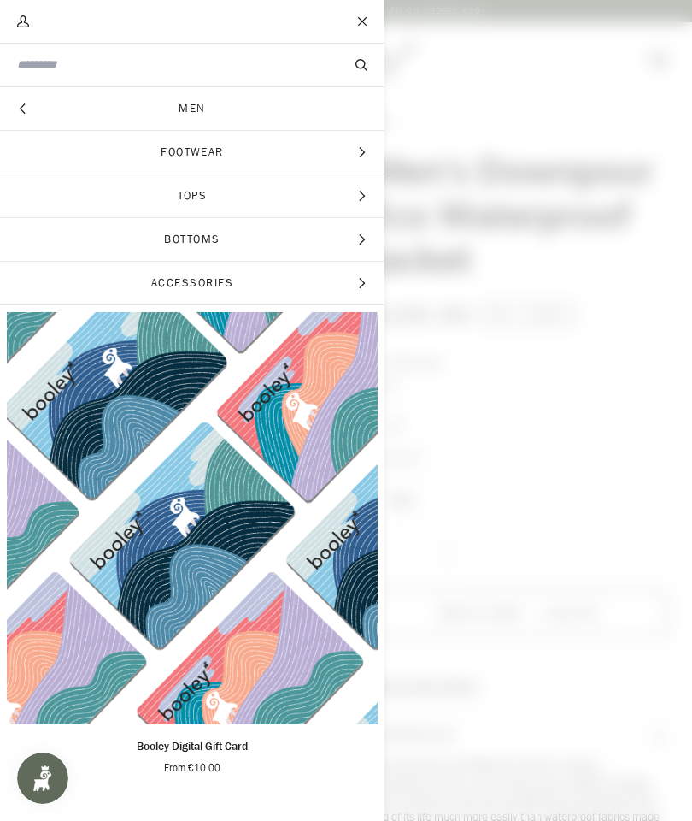
click at [357, 147] on icon "Main menu" at bounding box center [361, 152] width 11 height 11
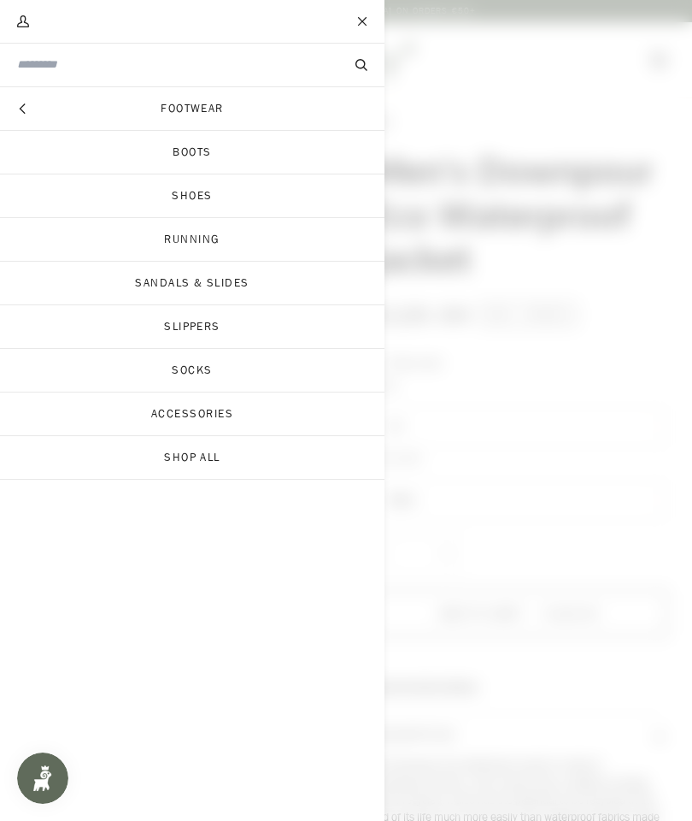
click at [218, 461] on link "Shop All" at bounding box center [192, 457] width 385 height 43
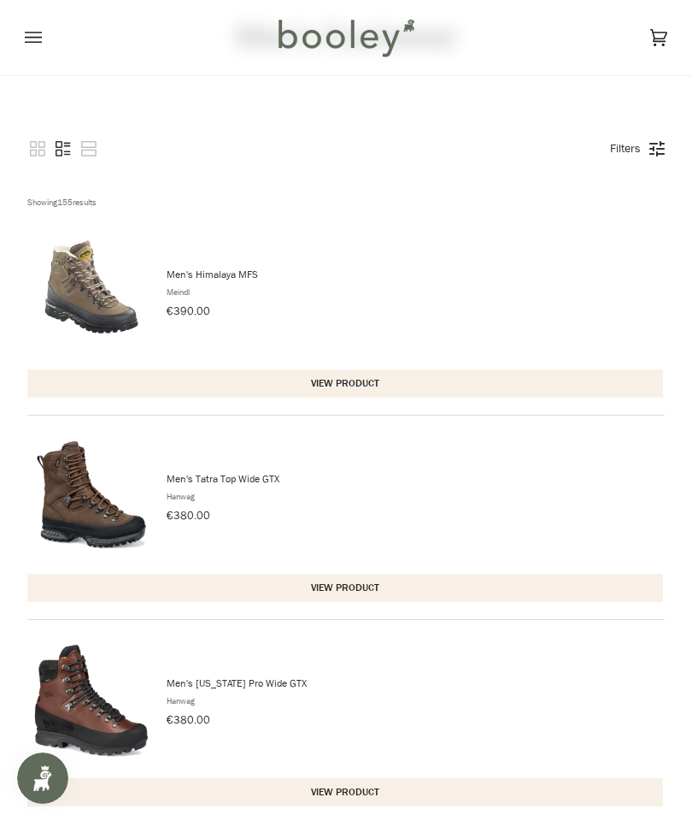
scroll to position [65, 0]
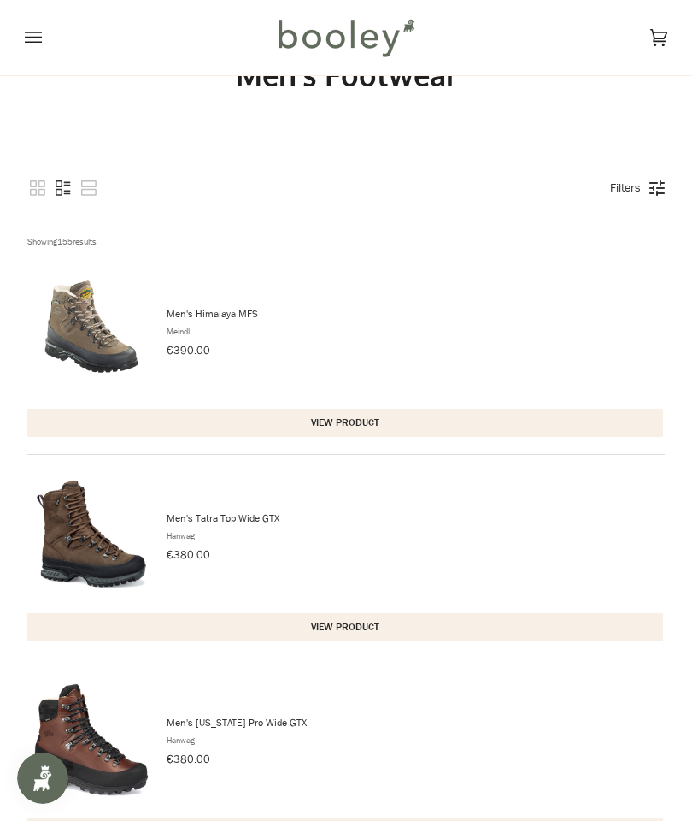
click at [663, 183] on div "Filters" at bounding box center [633, 188] width 63 height 21
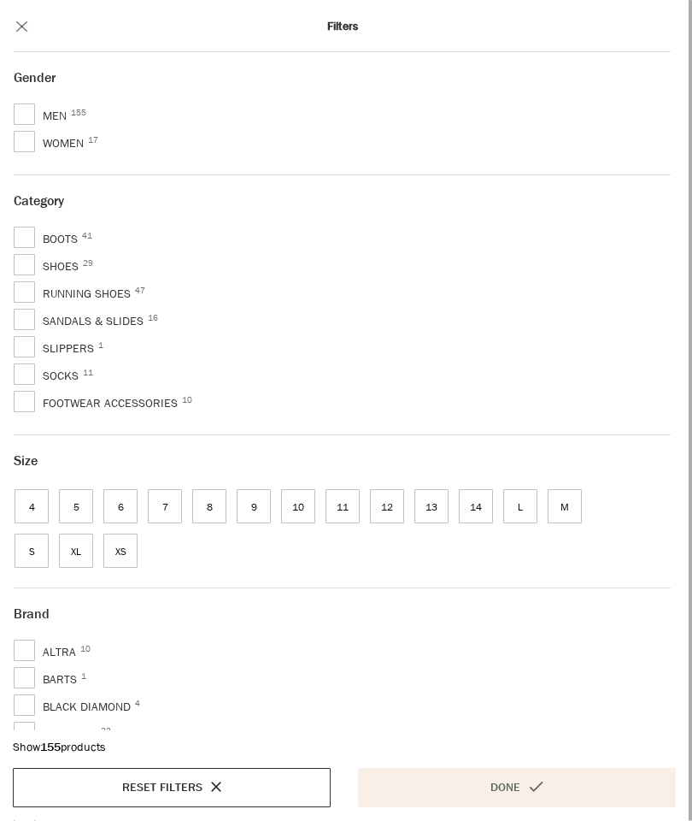
scroll to position [1398, 0]
click at [23, 19] on button "Close modal" at bounding box center [21, 27] width 43 height 51
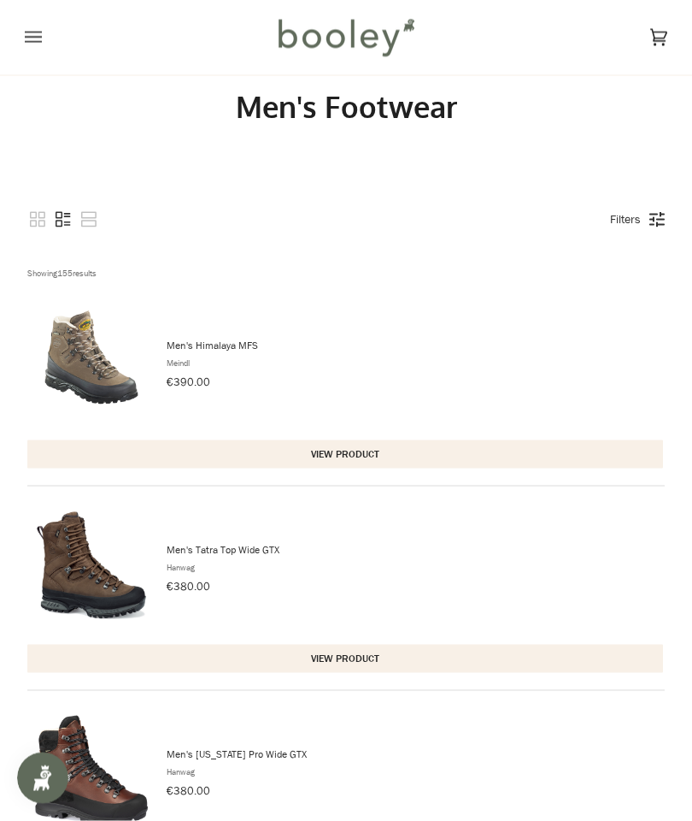
scroll to position [31, 0]
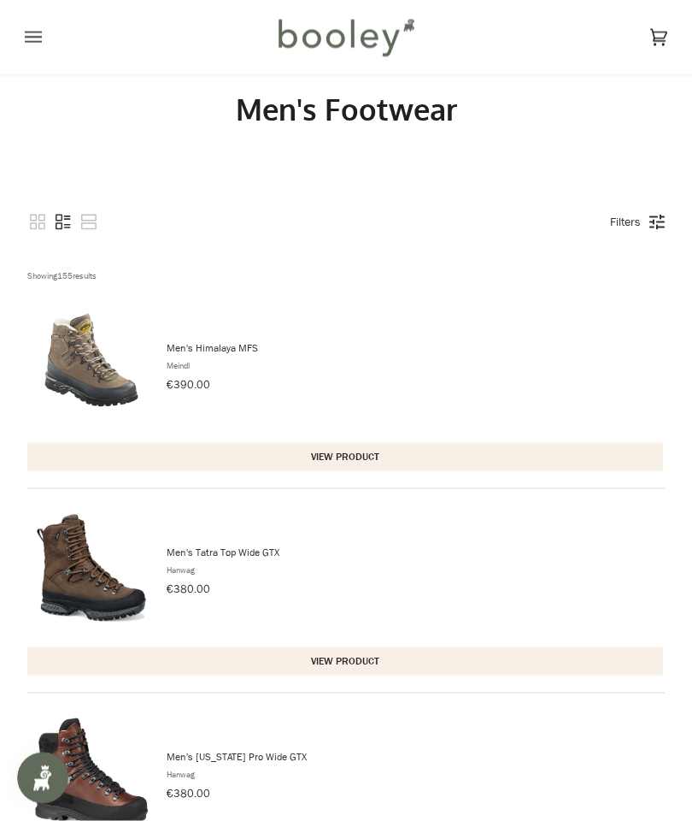
click at [42, 32] on button "Open menu" at bounding box center [50, 37] width 51 height 75
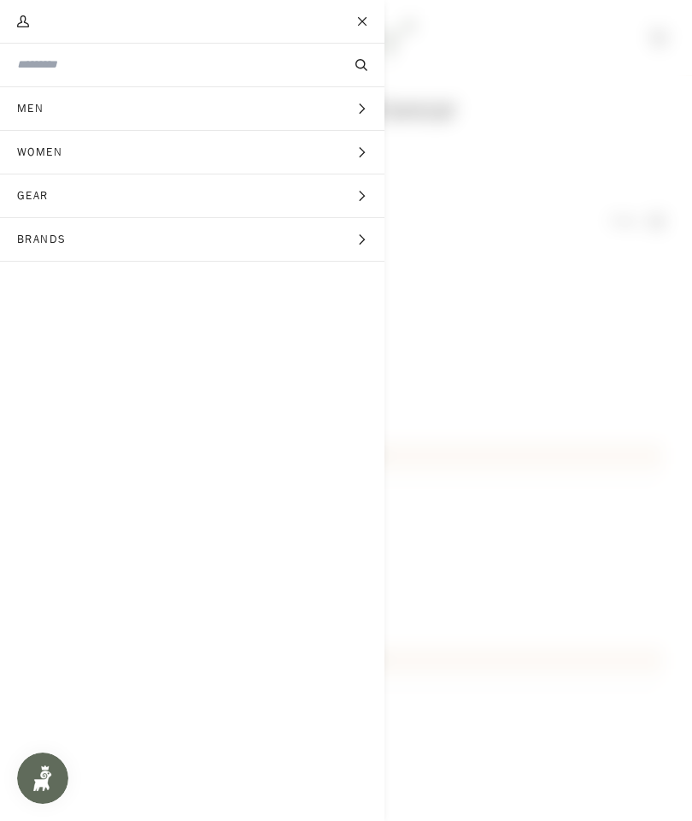
click at [124, 107] on button "Men Expand menu" at bounding box center [192, 109] width 385 height 44
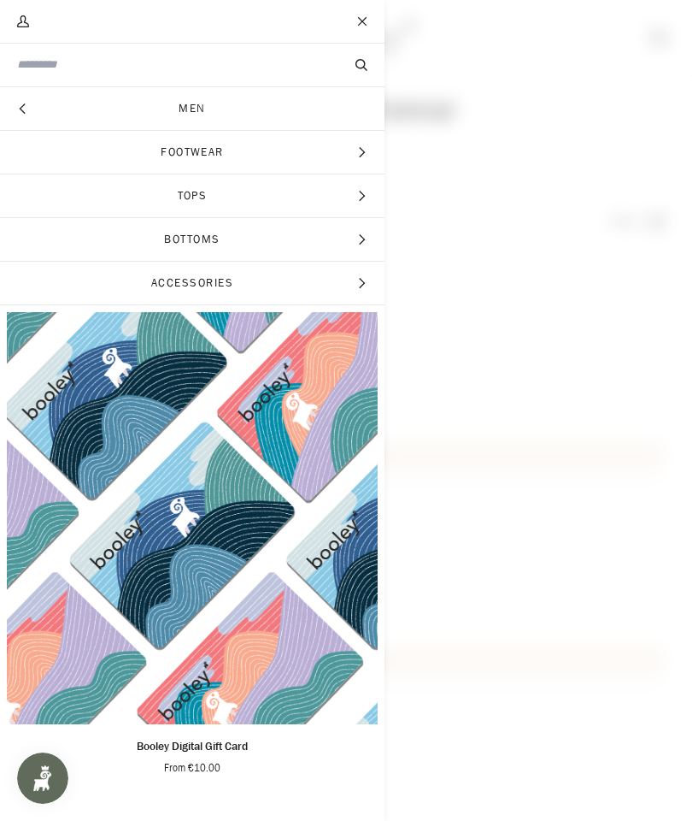
click at [356, 189] on span "Expand menu" at bounding box center [361, 195] width 11 height 17
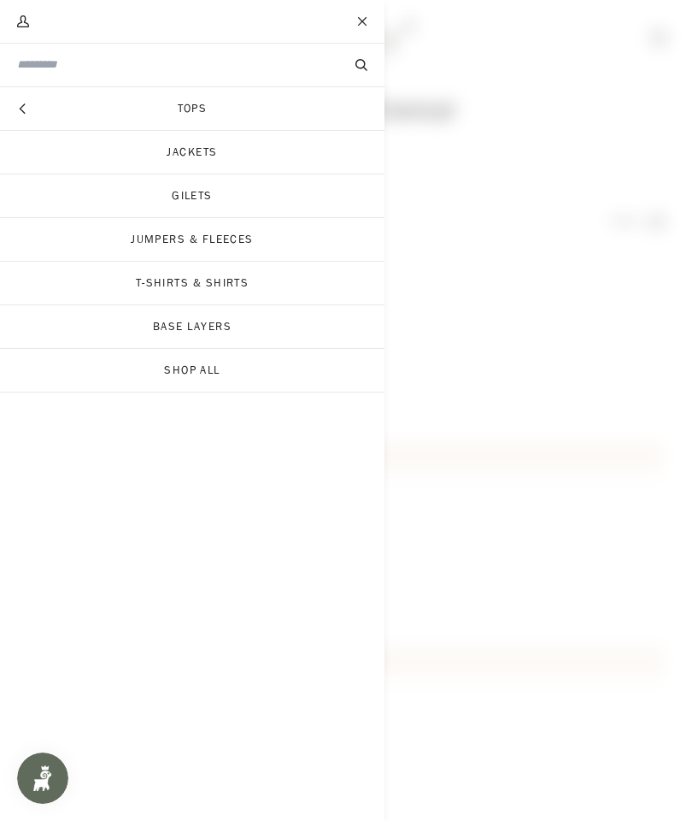
click at [310, 202] on link "Gilets" at bounding box center [192, 195] width 385 height 43
click at [308, 149] on link "Jackets" at bounding box center [192, 152] width 385 height 43
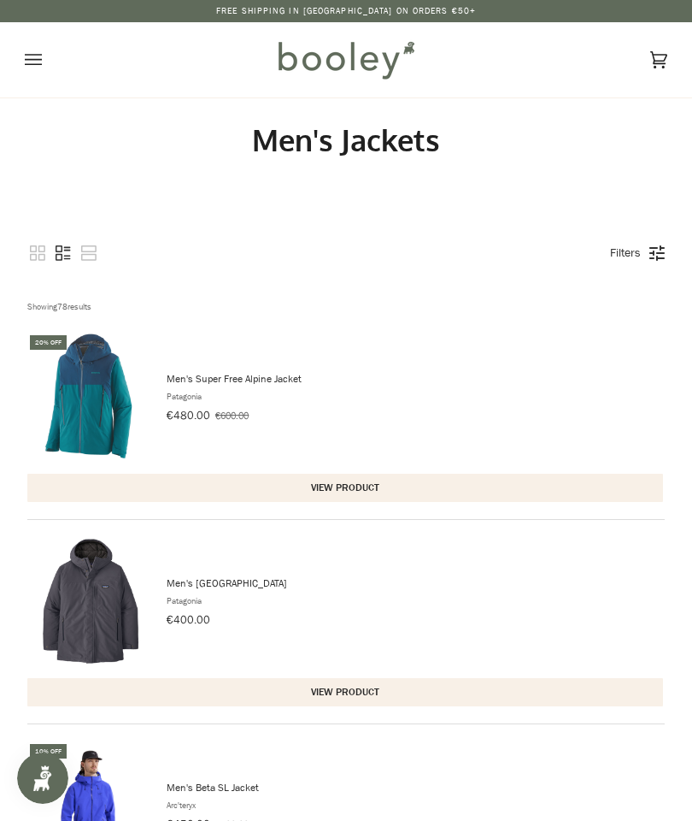
click at [646, 244] on link "Filters" at bounding box center [626, 252] width 48 height 29
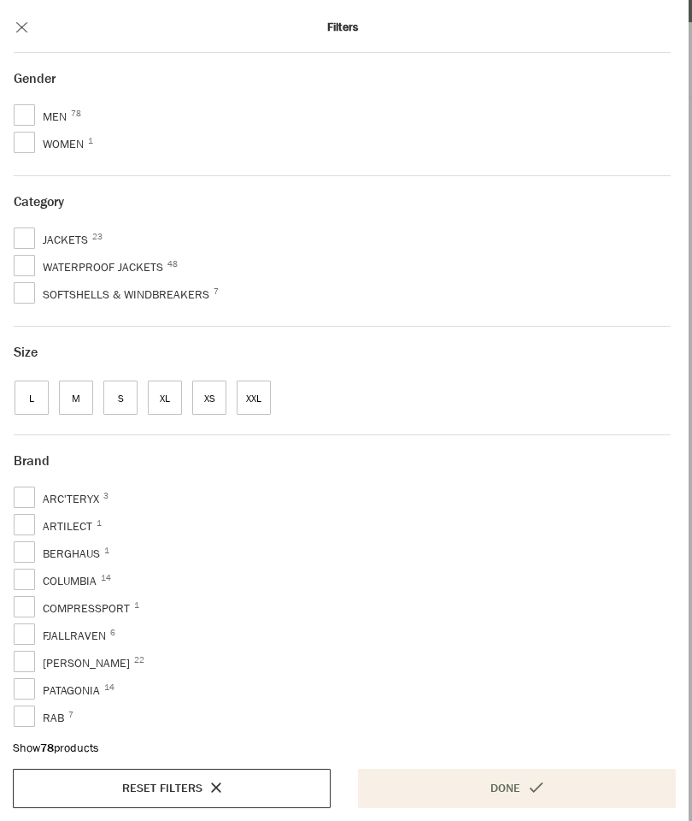
click at [218, 404] on span "XS" at bounding box center [209, 397] width 34 height 34
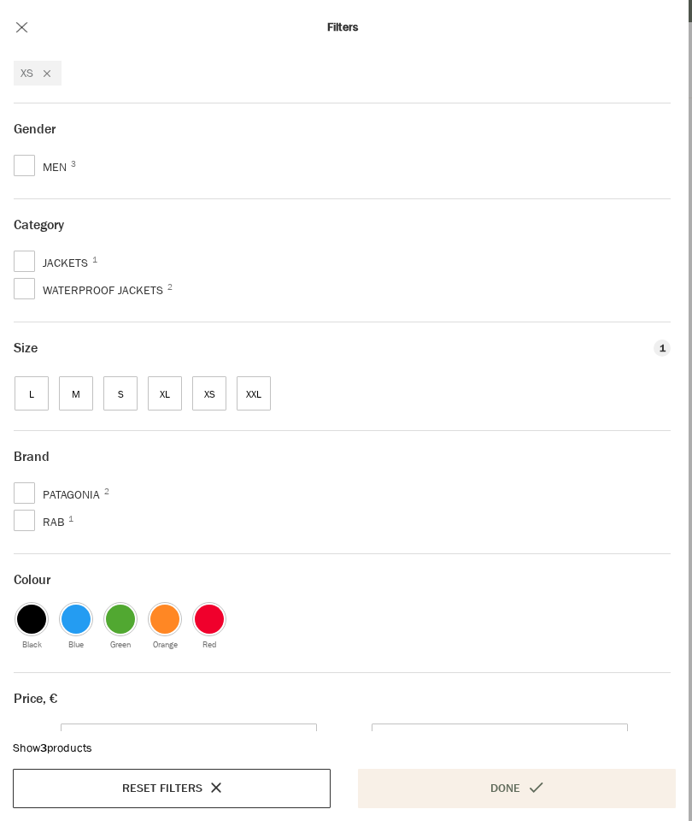
click at [132, 395] on span "S" at bounding box center [120, 393] width 34 height 34
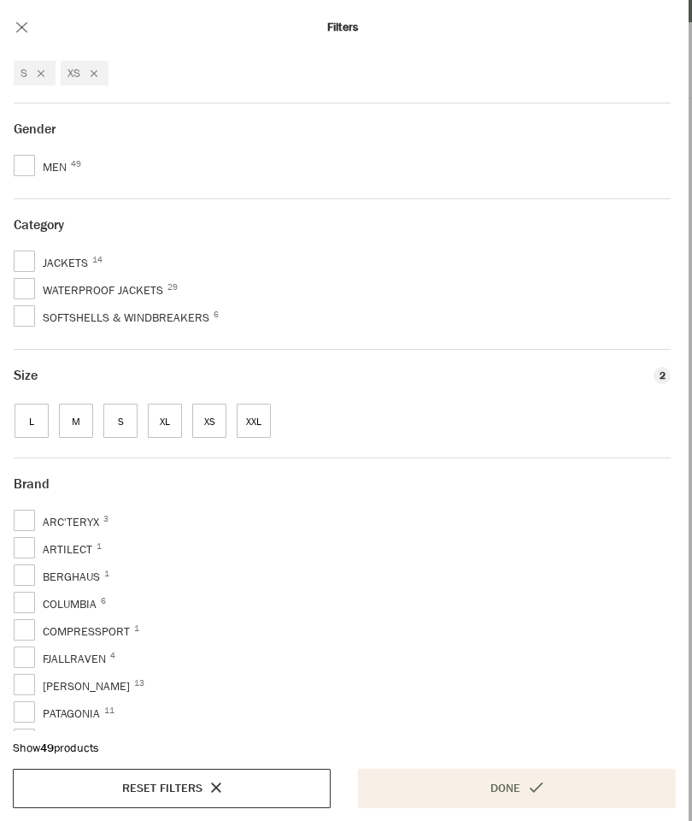
click at [497, 775] on button "Done" at bounding box center [517, 787] width 318 height 39
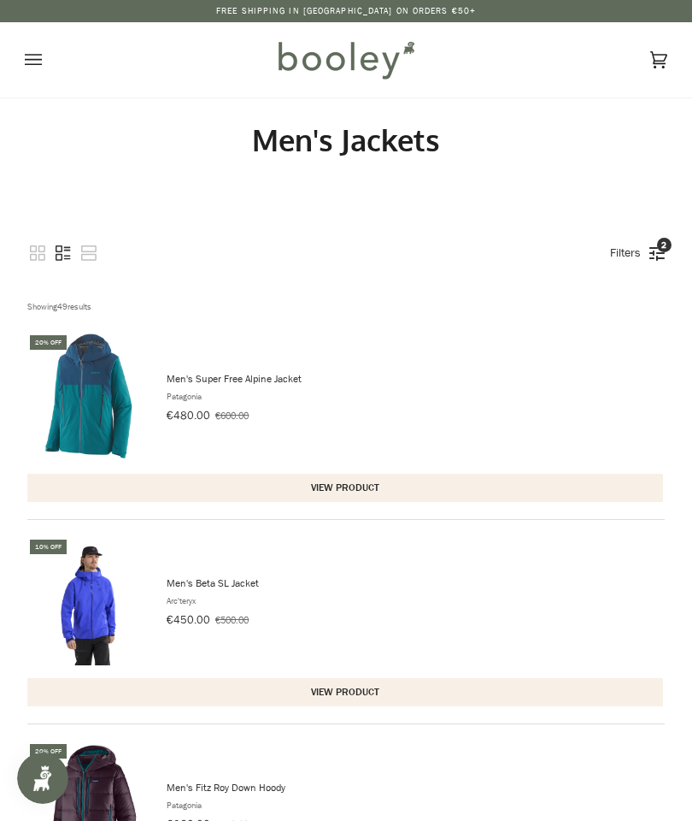
click at [665, 244] on span "2" at bounding box center [664, 245] width 15 height 15
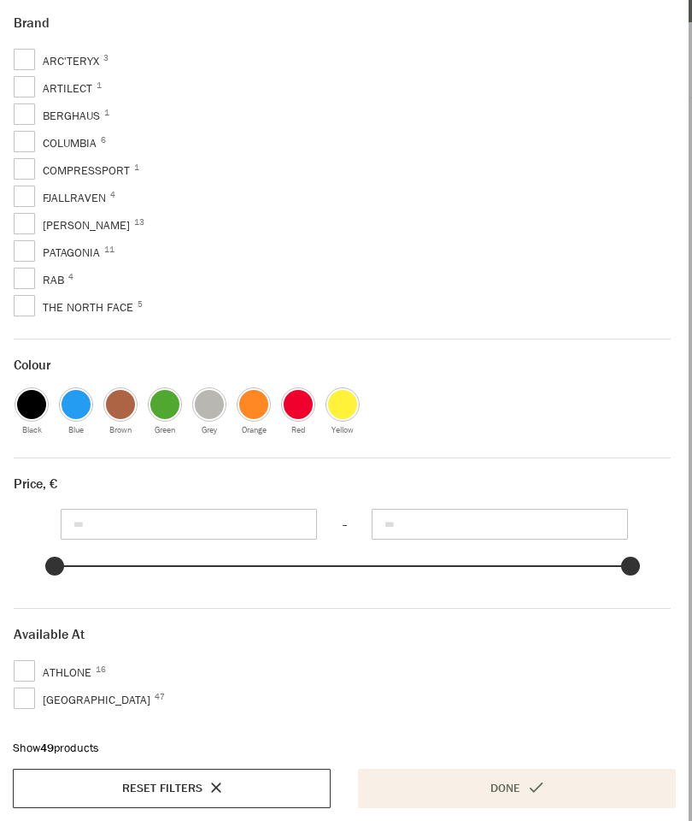
scroll to position [466, 0]
click at [450, 512] on input "***" at bounding box center [500, 524] width 256 height 31
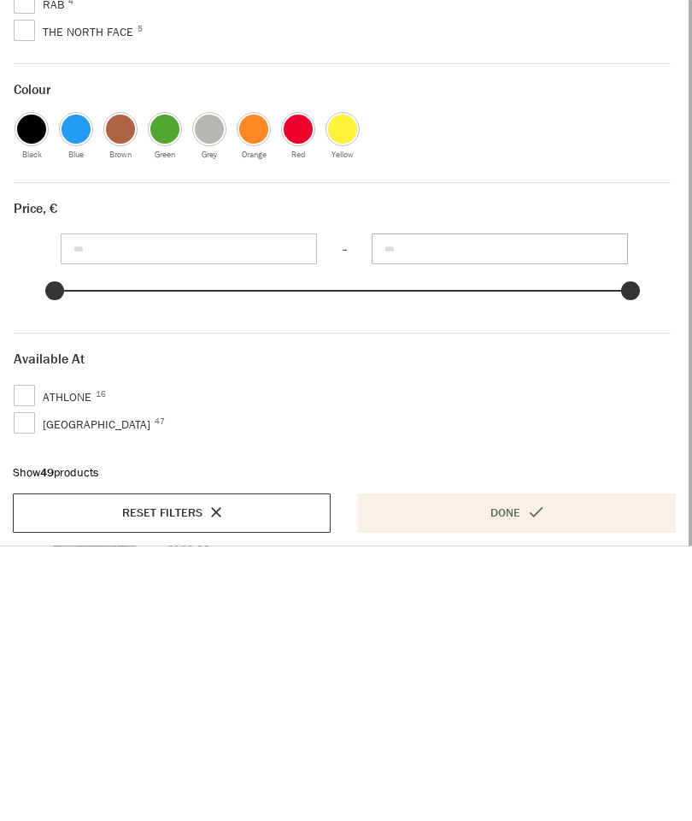
click at [500, 509] on input "******" at bounding box center [500, 524] width 256 height 31
type input "***"
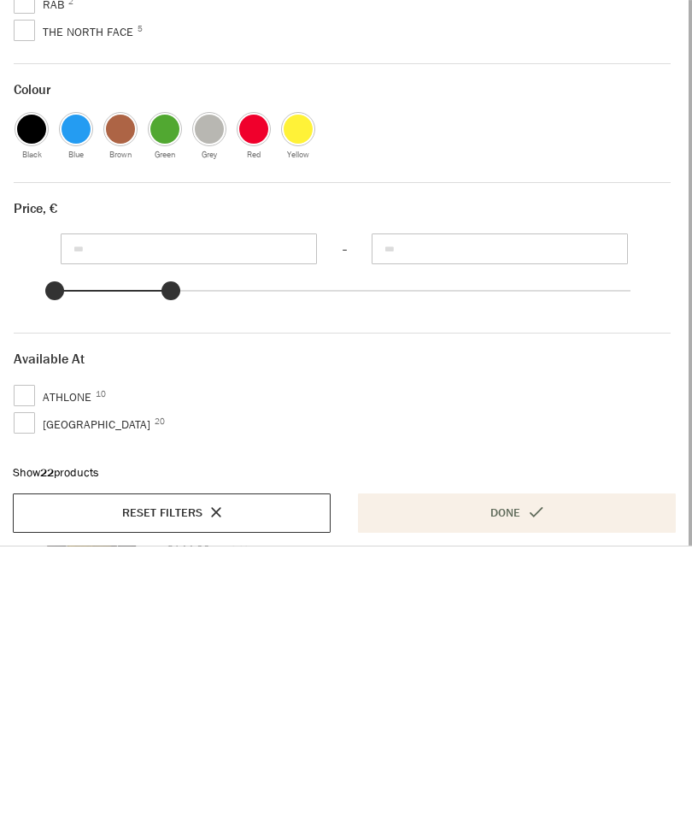
scroll to position [275, 0]
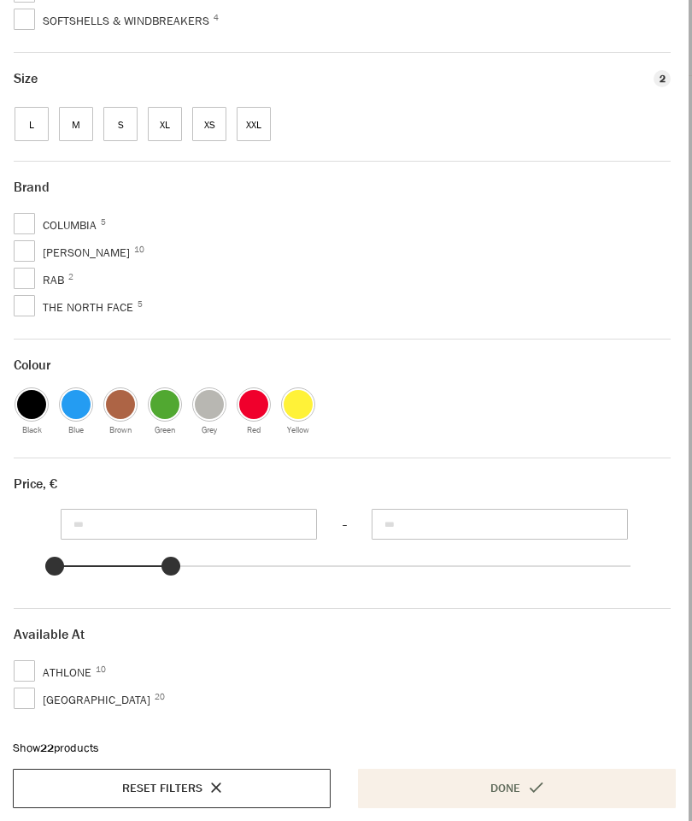
click at [525, 780] on button "Done" at bounding box center [517, 787] width 318 height 39
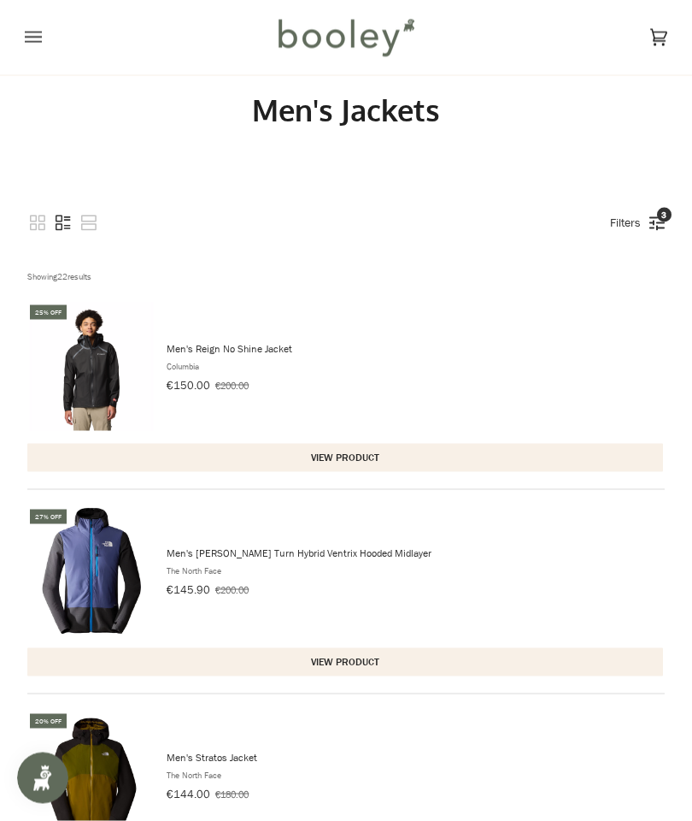
scroll to position [0, 0]
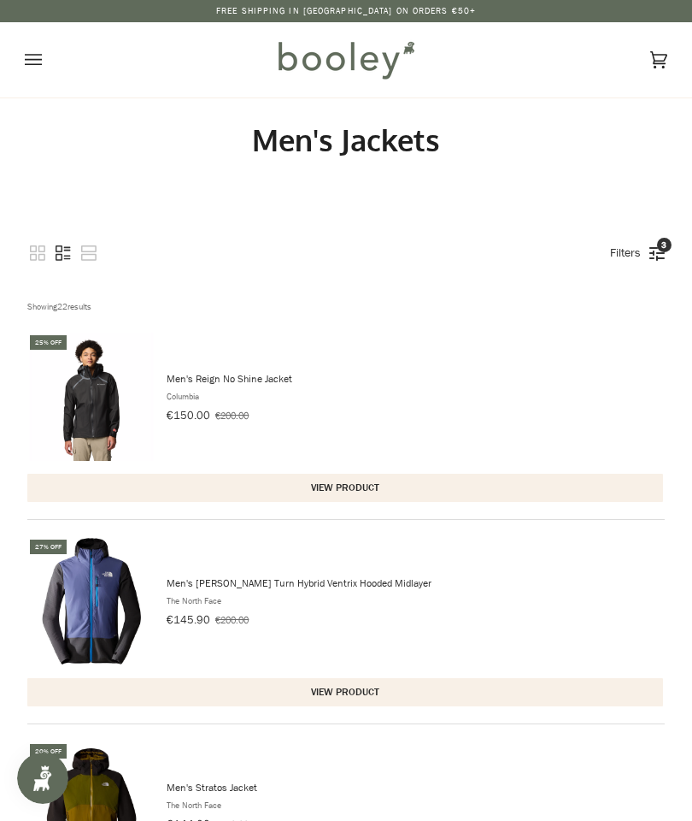
click at [648, 243] on link "Filters 3" at bounding box center [626, 252] width 48 height 29
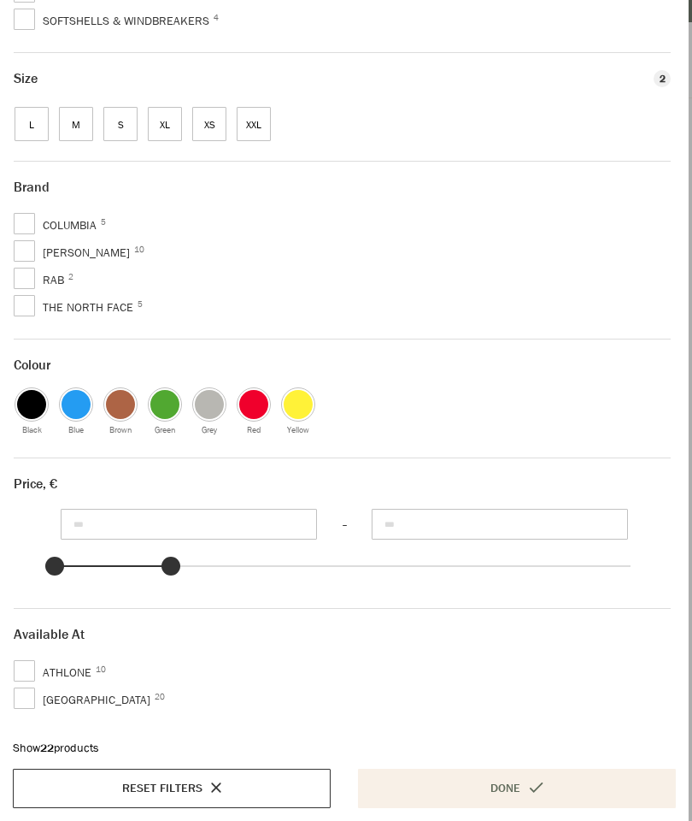
scroll to position [302, 0]
click at [38, 659] on label "Athlone 10" at bounding box center [351, 669] width 674 height 21
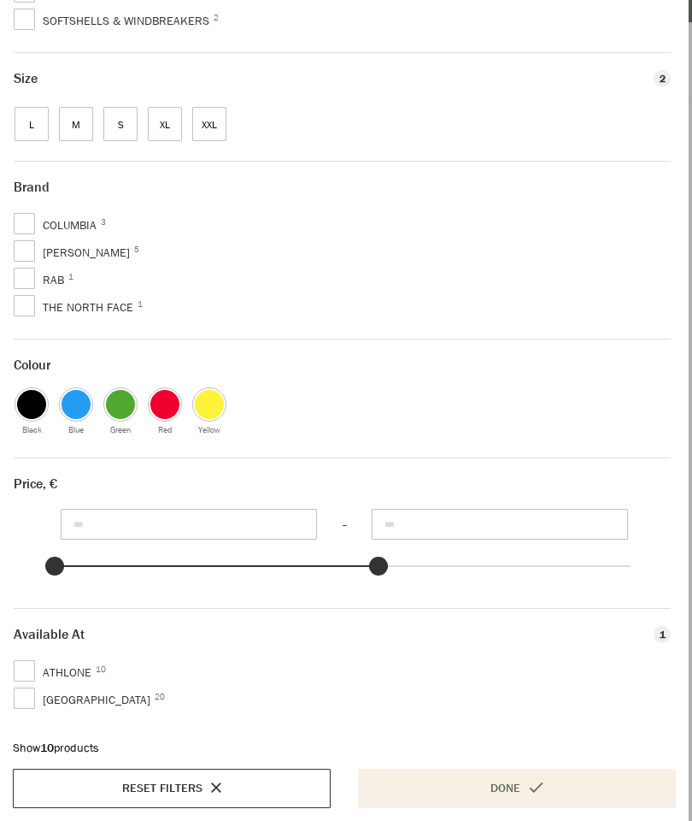
click at [502, 785] on button "Done" at bounding box center [517, 787] width 318 height 39
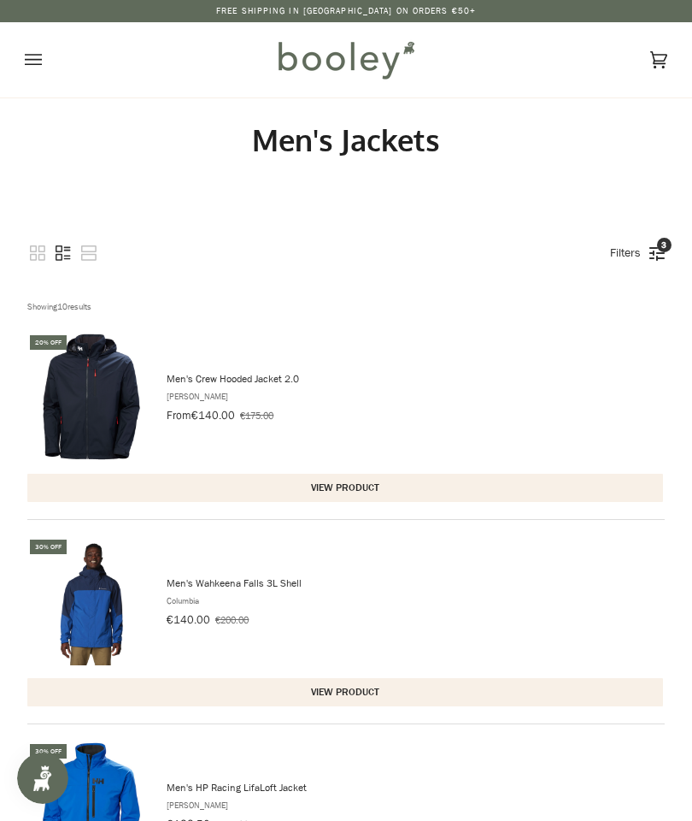
click at [93, 305] on div "Showing 10 results" at bounding box center [348, 306] width 643 height 13
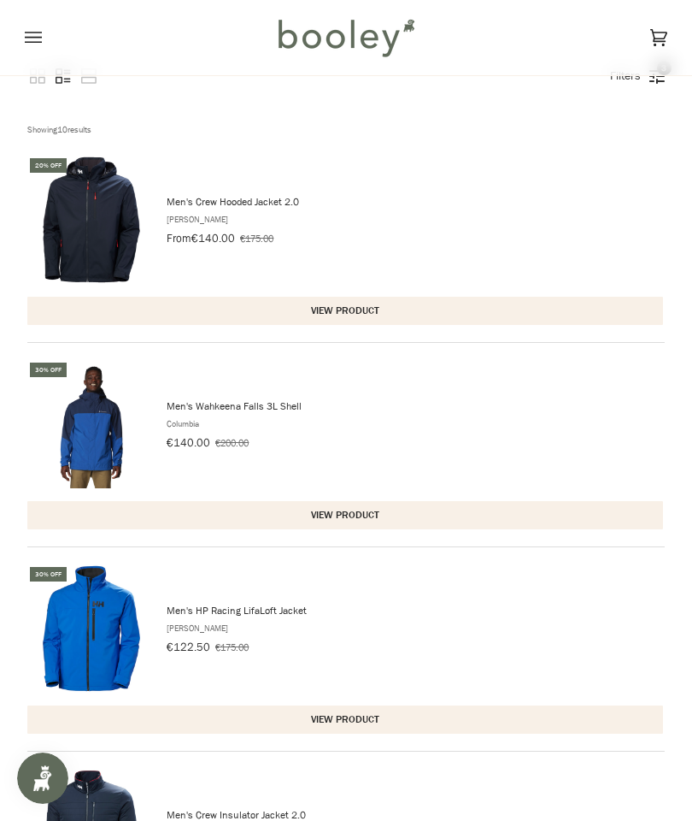
scroll to position [0, 0]
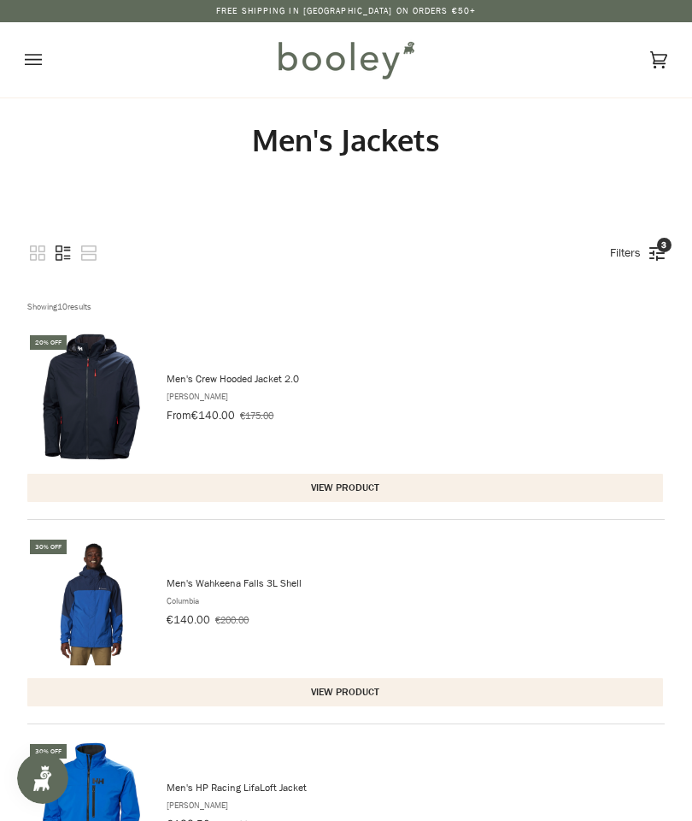
click at [43, 251] on icon "View grid mode" at bounding box center [37, 252] width 15 height 15
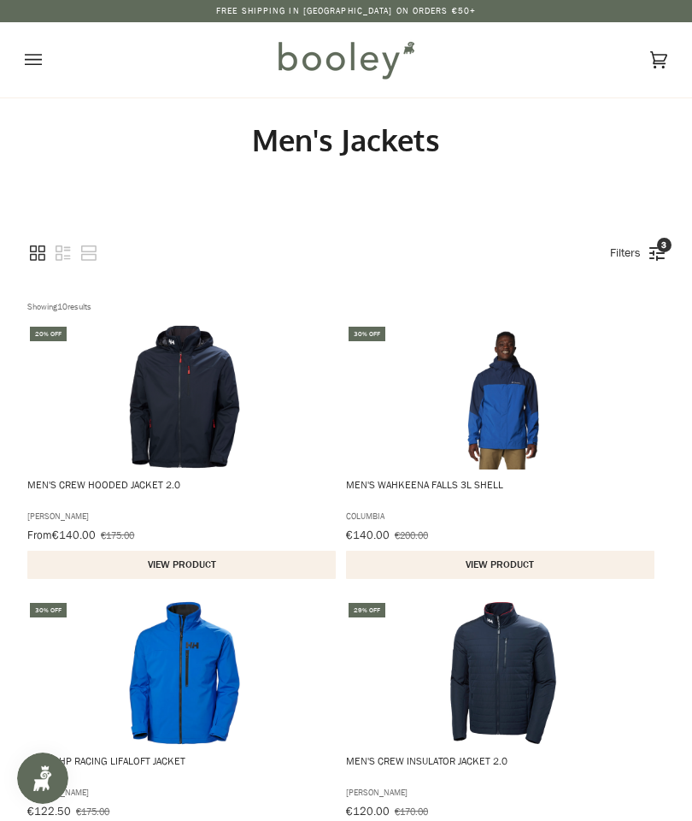
click at [648, 251] on link "Filters 3" at bounding box center [626, 252] width 48 height 29
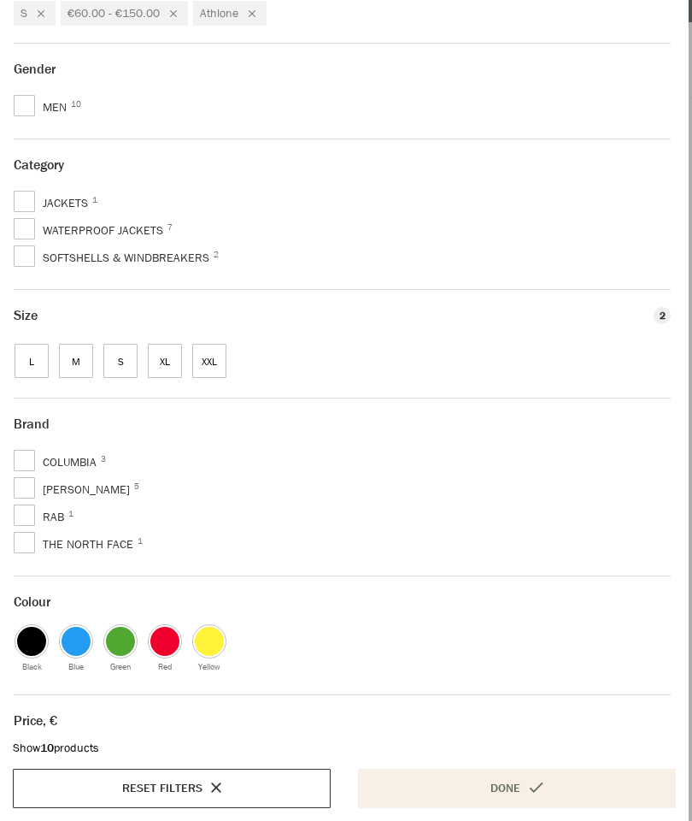
scroll to position [66, 0]
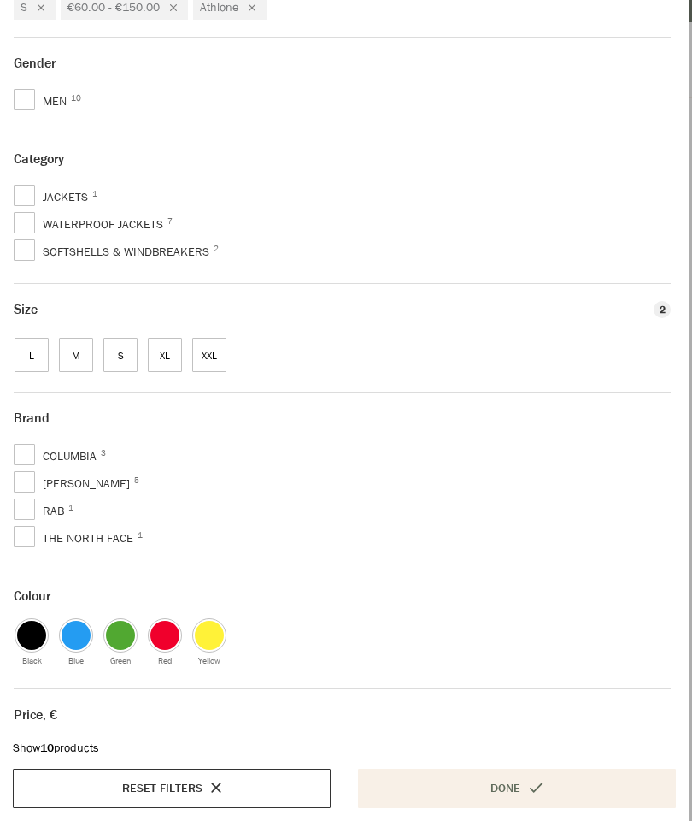
click at [24, 521] on span "Rab 1" at bounding box center [43, 511] width 59 height 21
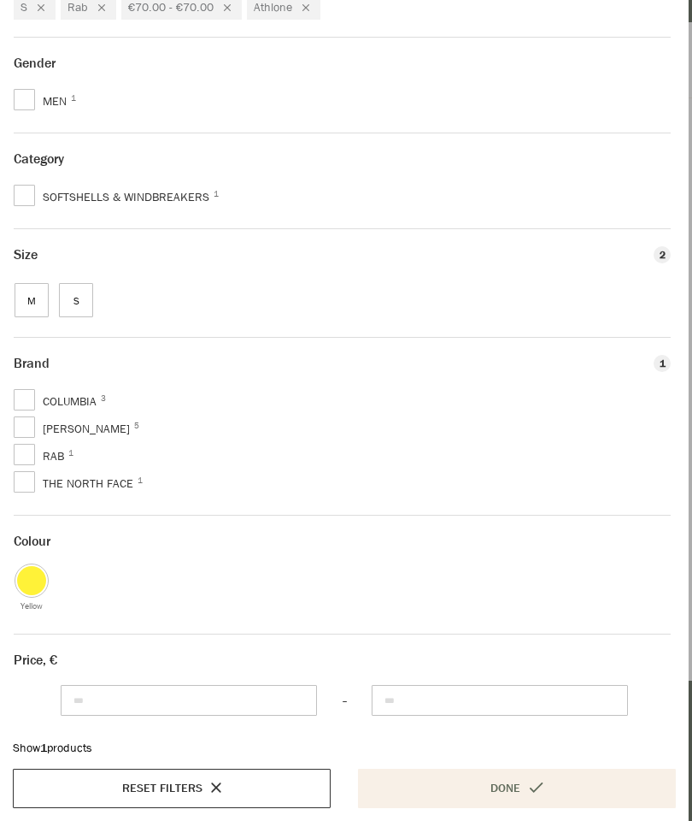
click at [493, 776] on button "Done" at bounding box center [517, 787] width 318 height 39
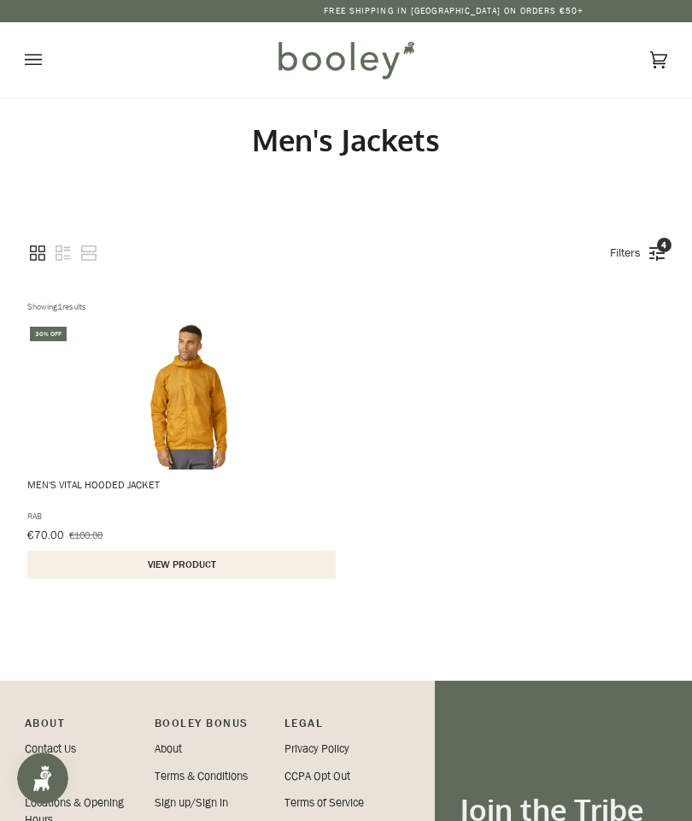
click at [663, 248] on span "4" at bounding box center [664, 245] width 15 height 15
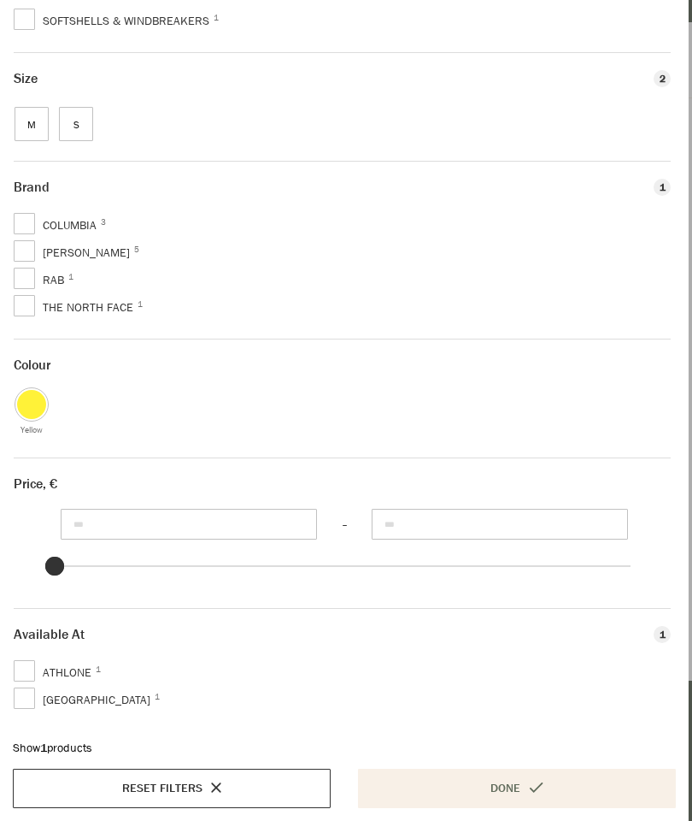
scroll to position [247, 0]
click at [27, 699] on span "Galway 1" at bounding box center [86, 700] width 145 height 21
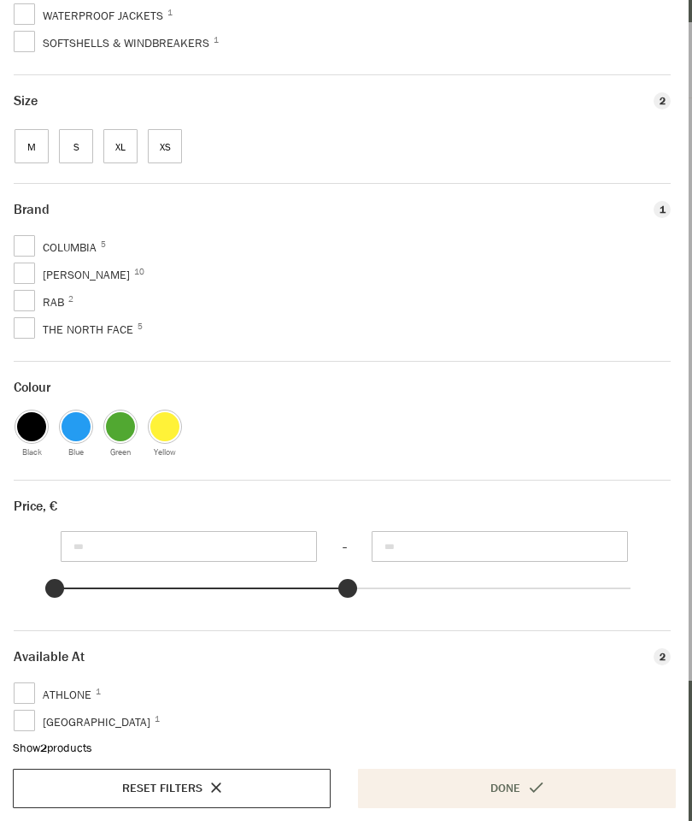
click at [31, 660] on span "Available At 2" at bounding box center [49, 656] width 71 height 17
click at [33, 689] on span at bounding box center [24, 692] width 21 height 21
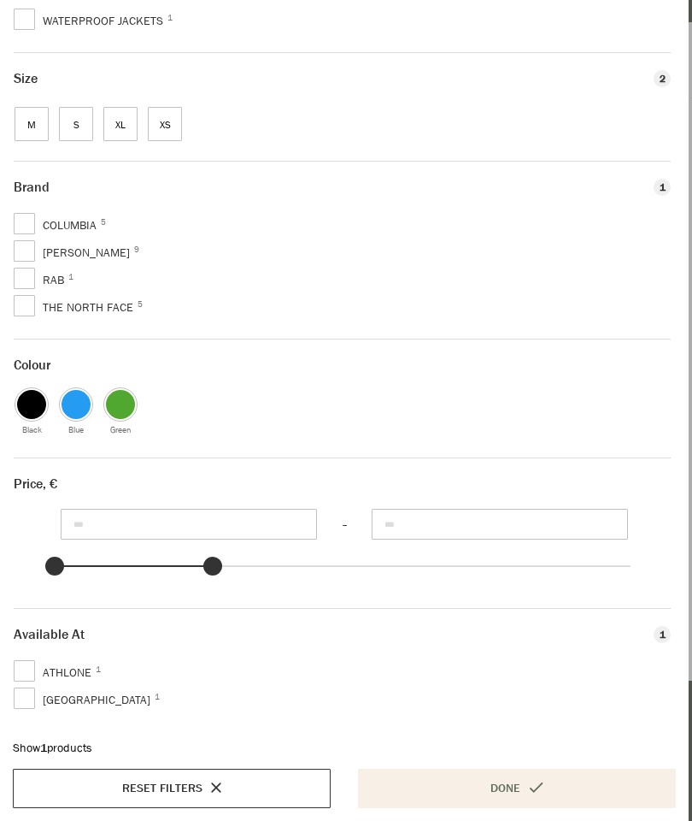
click at [501, 785] on button "Done" at bounding box center [517, 787] width 318 height 39
